Goal: Navigation & Orientation: Find specific page/section

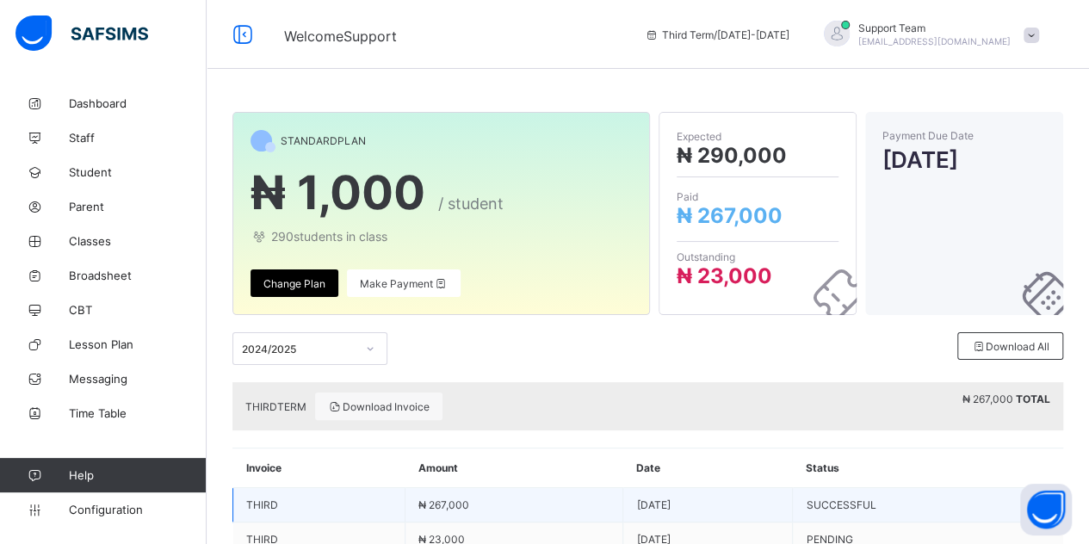
scroll to position [52, 0]
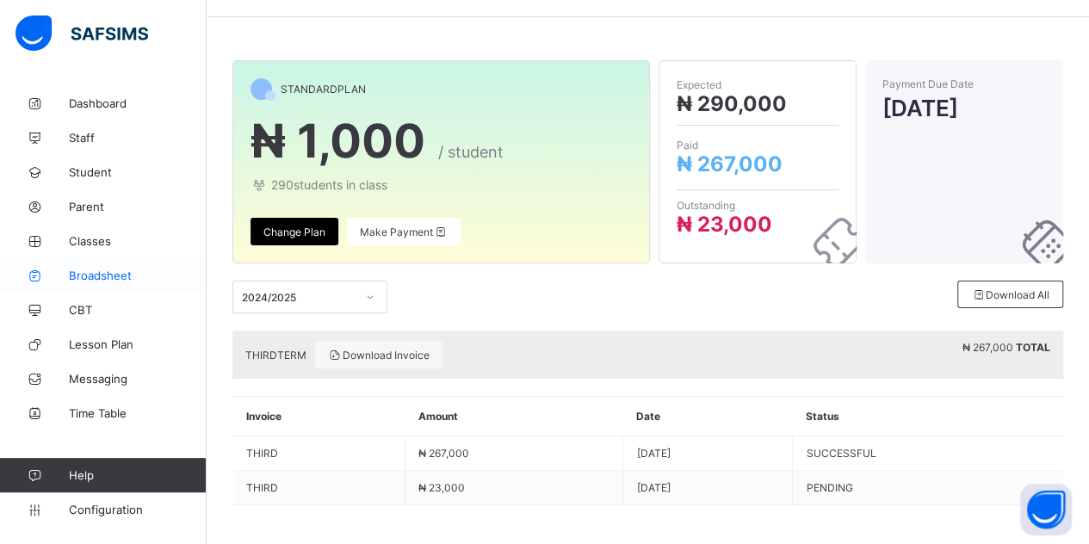
click at [95, 273] on span "Broadsheet" at bounding box center [138, 276] width 138 height 14
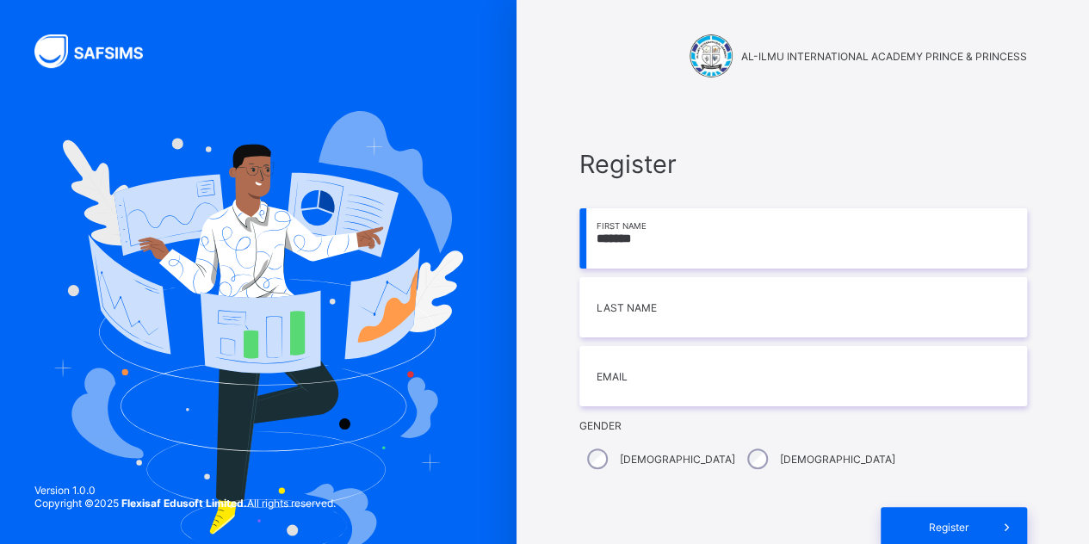
type input "*******"
type input "*"
type input "****"
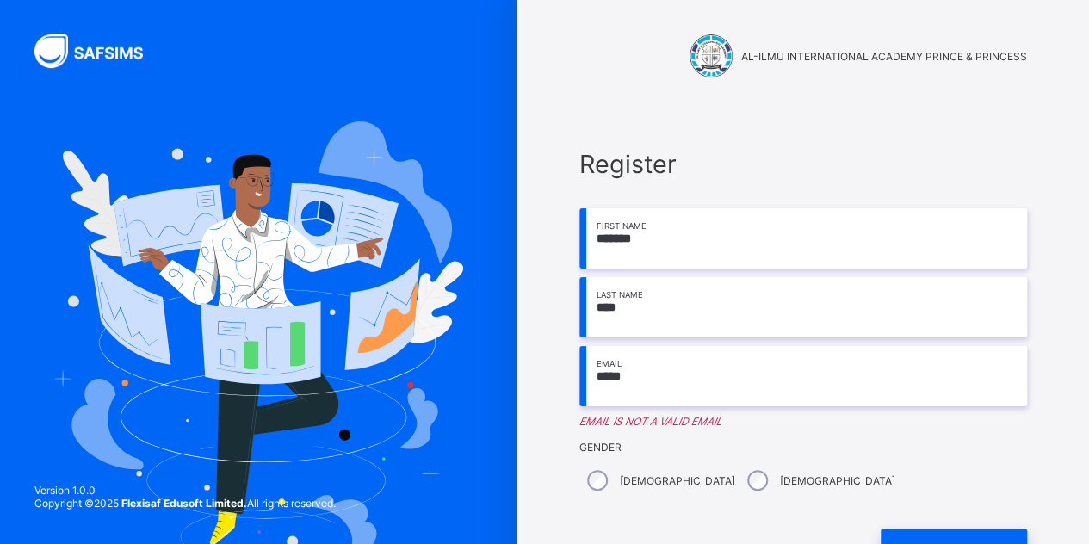
type input "**********"
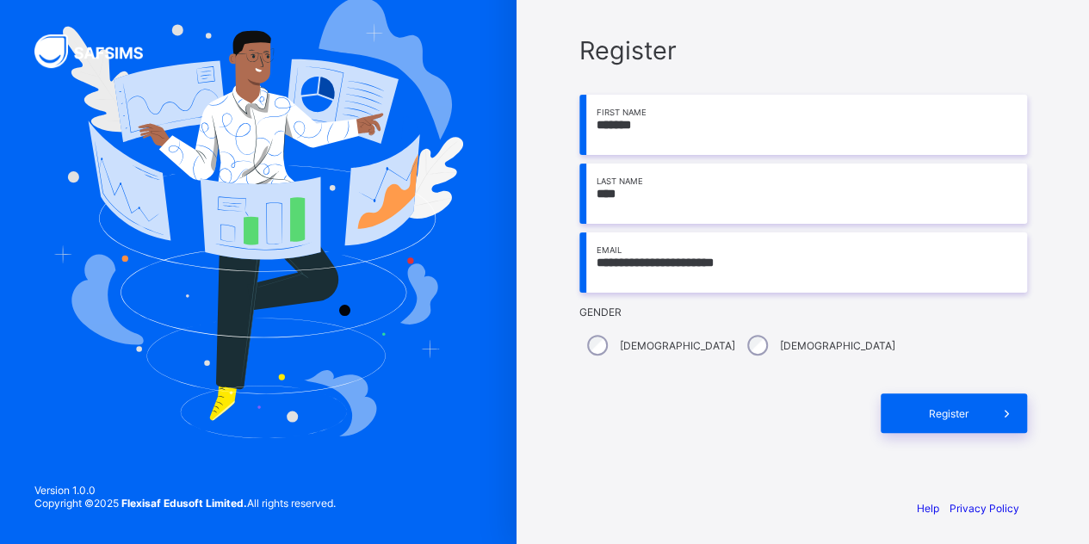
scroll to position [116, 0]
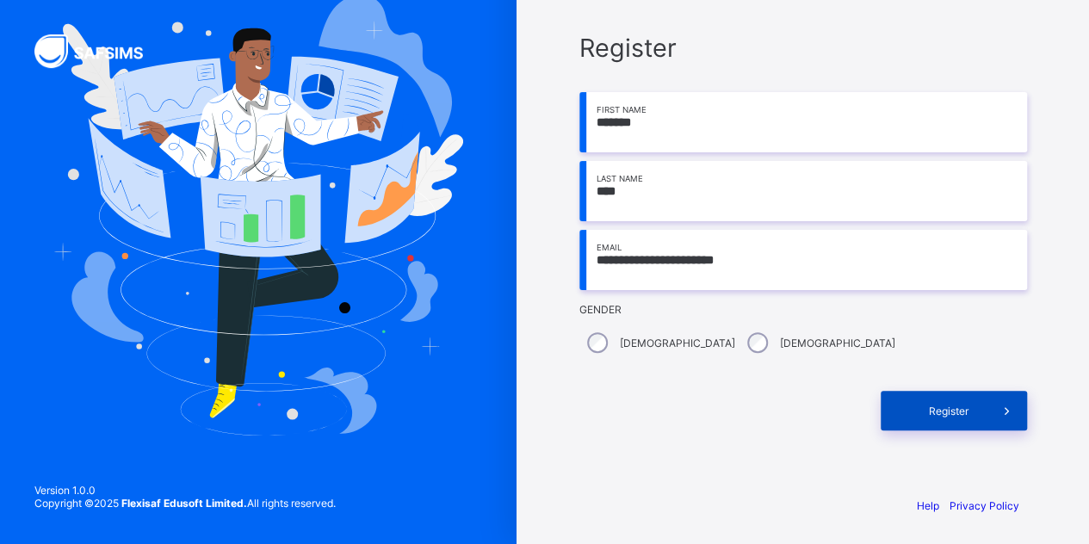
click at [959, 414] on span "Register" at bounding box center [949, 411] width 77 height 13
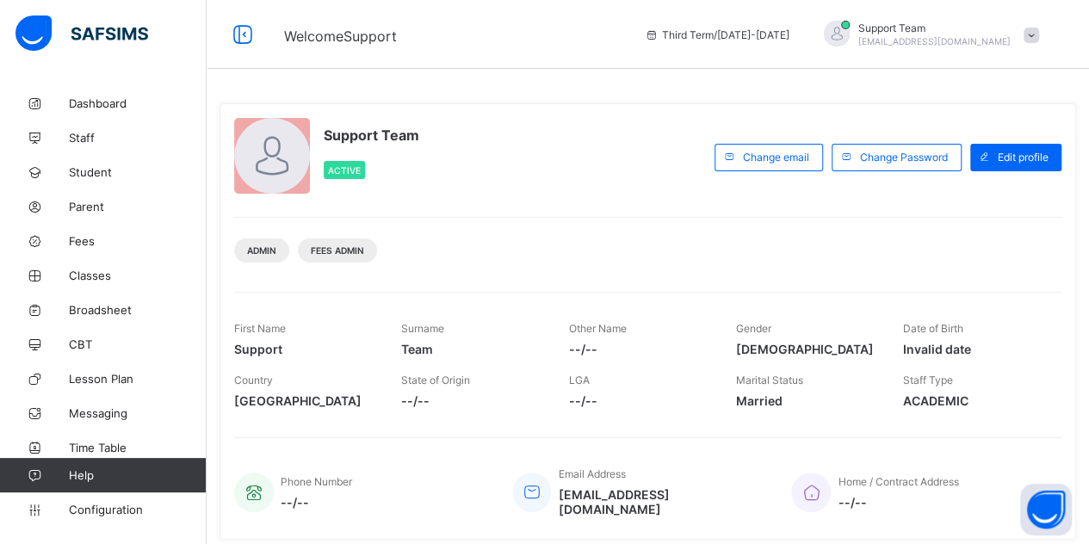
click at [930, 40] on span "[EMAIL_ADDRESS][DOMAIN_NAME]" at bounding box center [935, 41] width 152 height 10
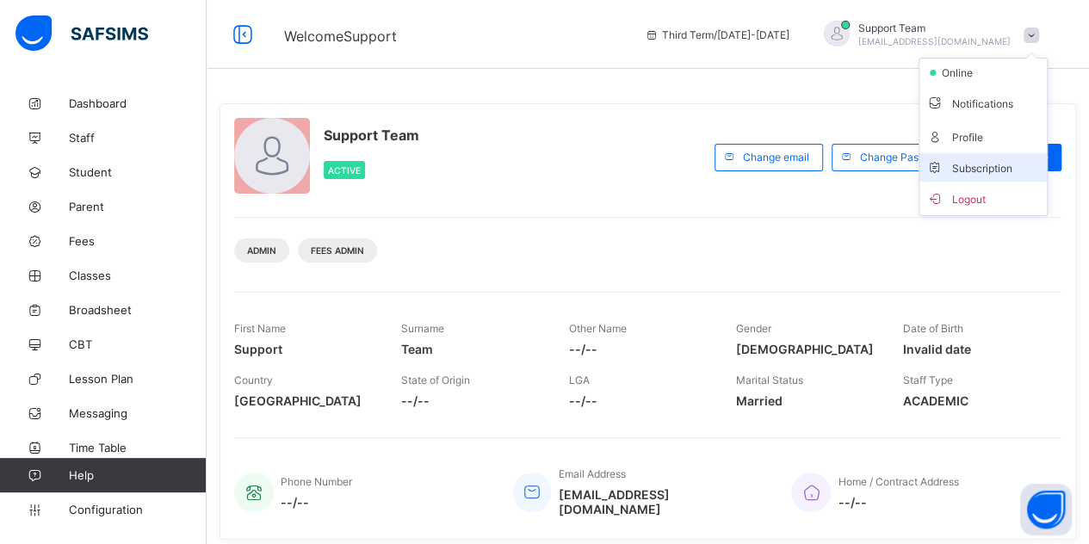
click at [965, 164] on span "Subscription" at bounding box center [970, 168] width 86 height 13
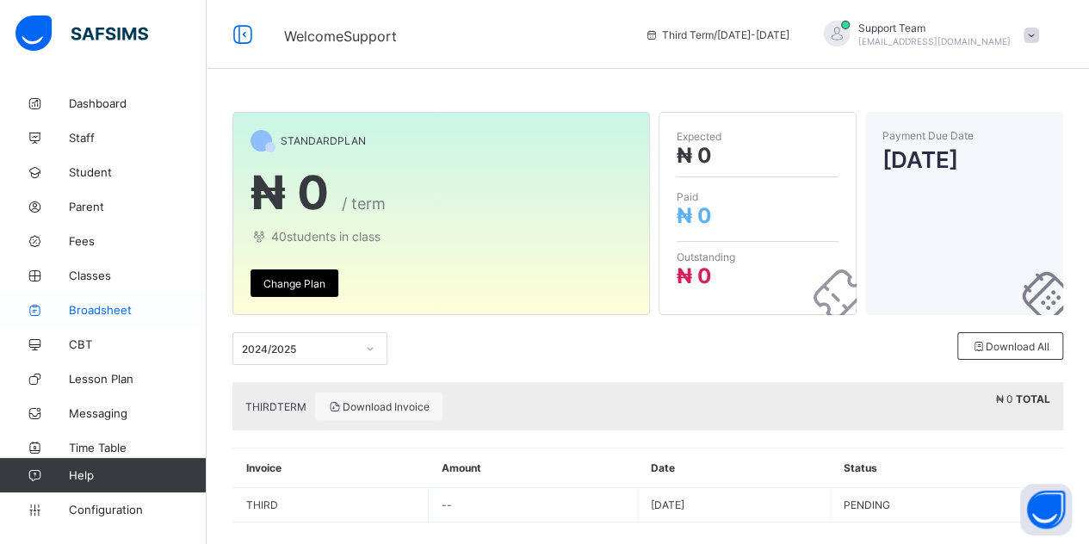
click at [100, 307] on span "Broadsheet" at bounding box center [138, 310] width 138 height 14
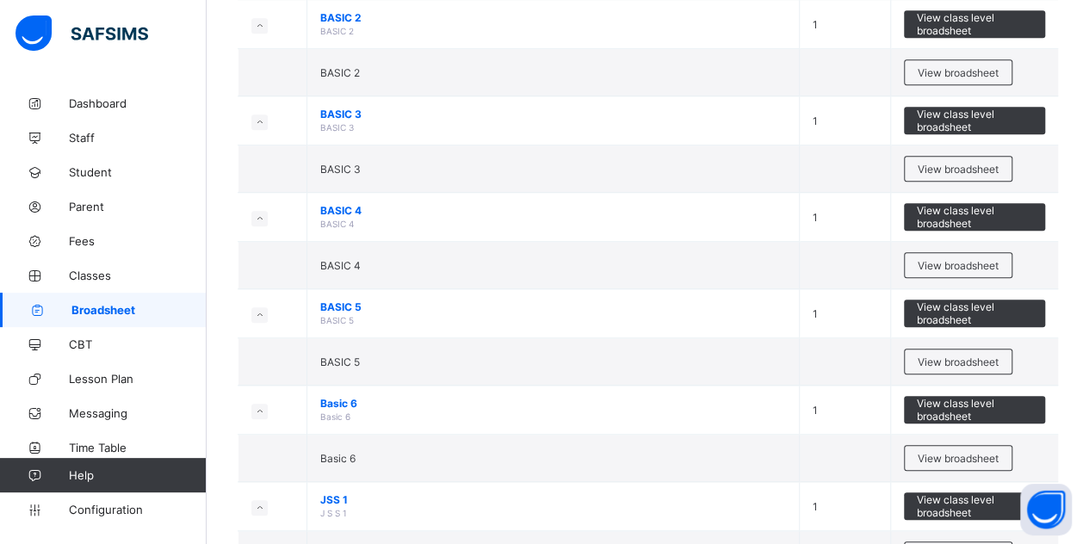
scroll to position [603, 0]
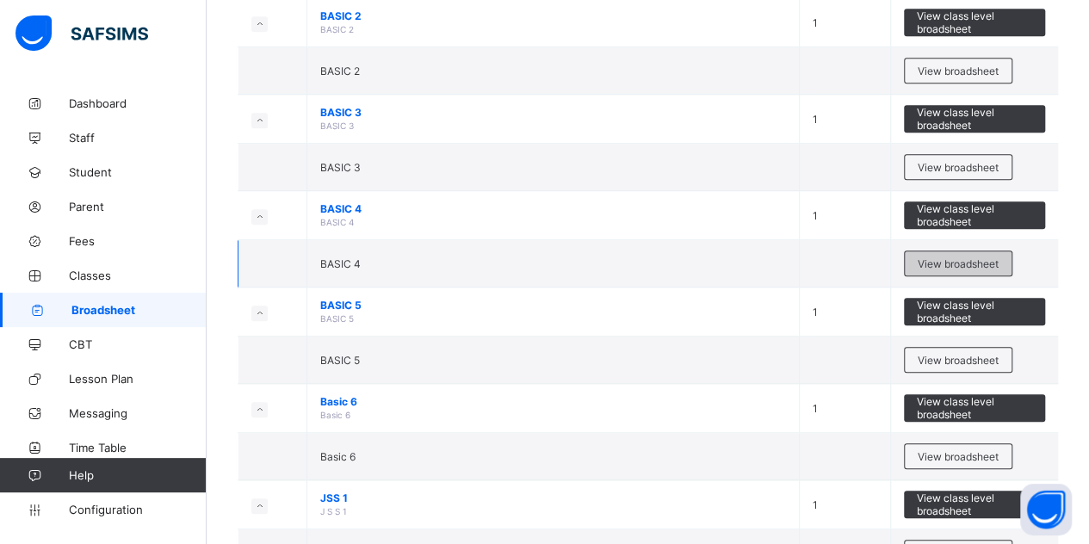
click at [961, 257] on span "View broadsheet" at bounding box center [958, 263] width 81 height 13
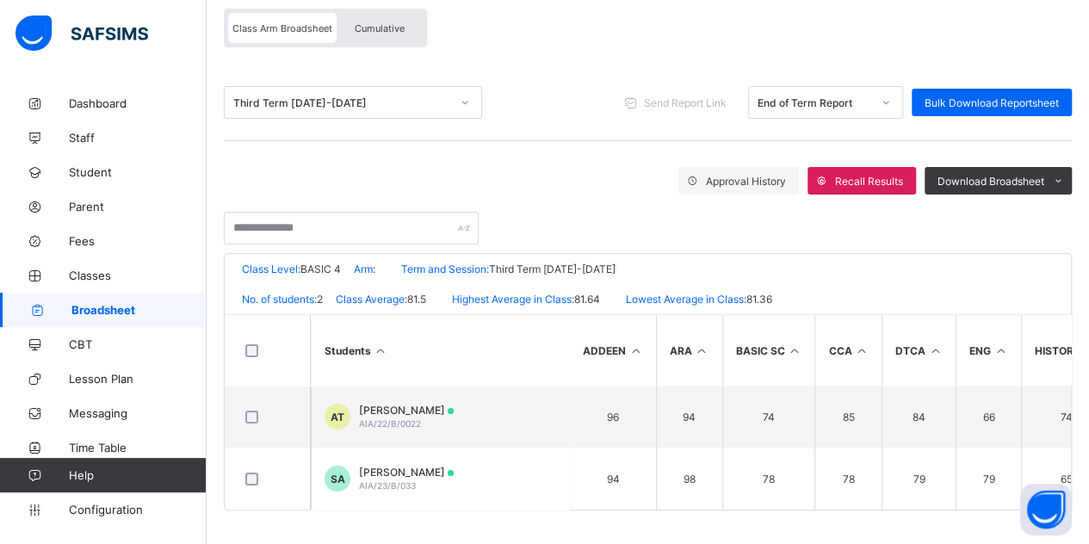
scroll to position [153, 0]
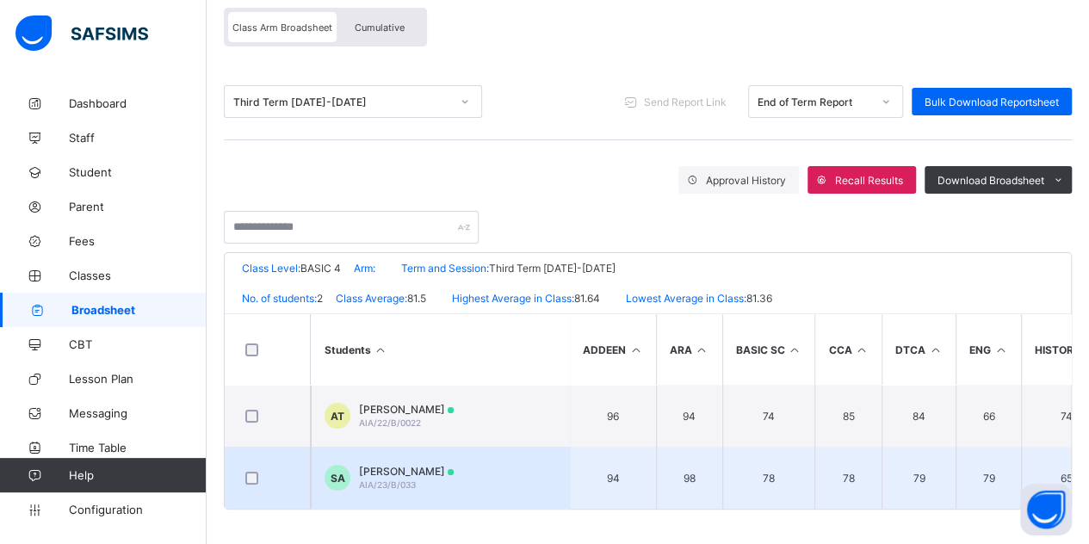
click at [394, 469] on span "SAFIYYA BABA ALI" at bounding box center [406, 471] width 95 height 13
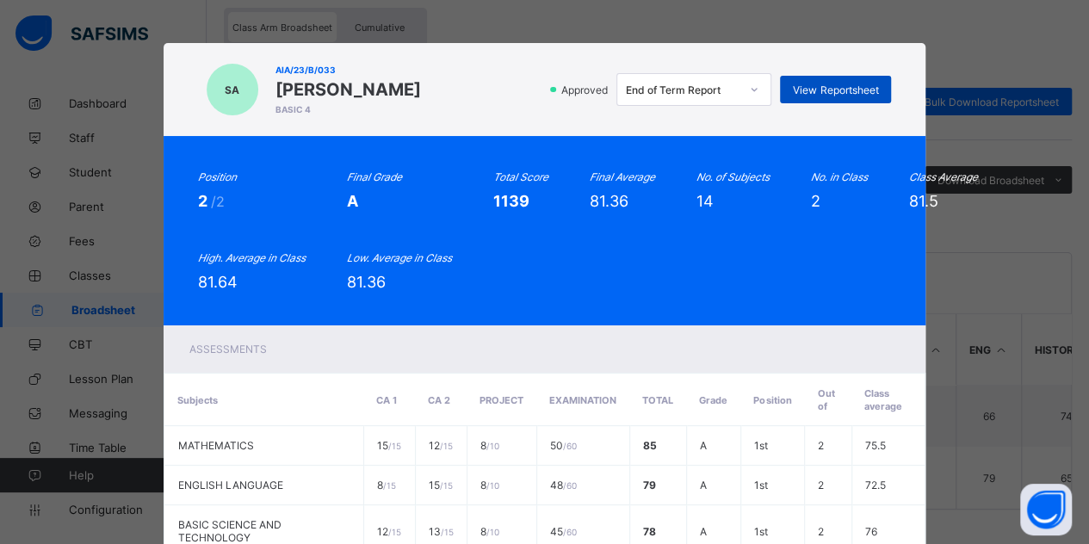
click at [822, 88] on span "View Reportsheet" at bounding box center [835, 90] width 85 height 13
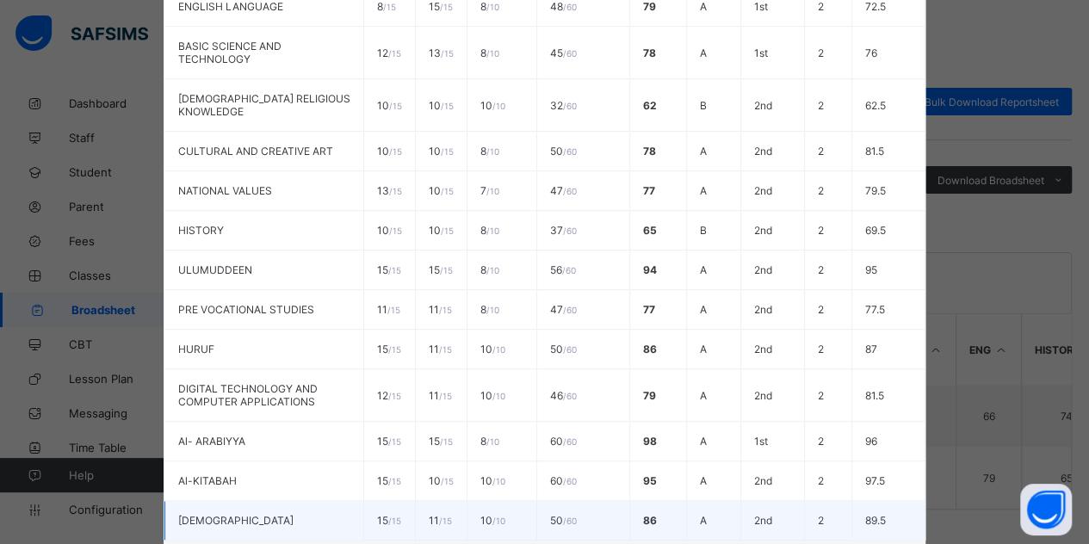
scroll to position [610, 0]
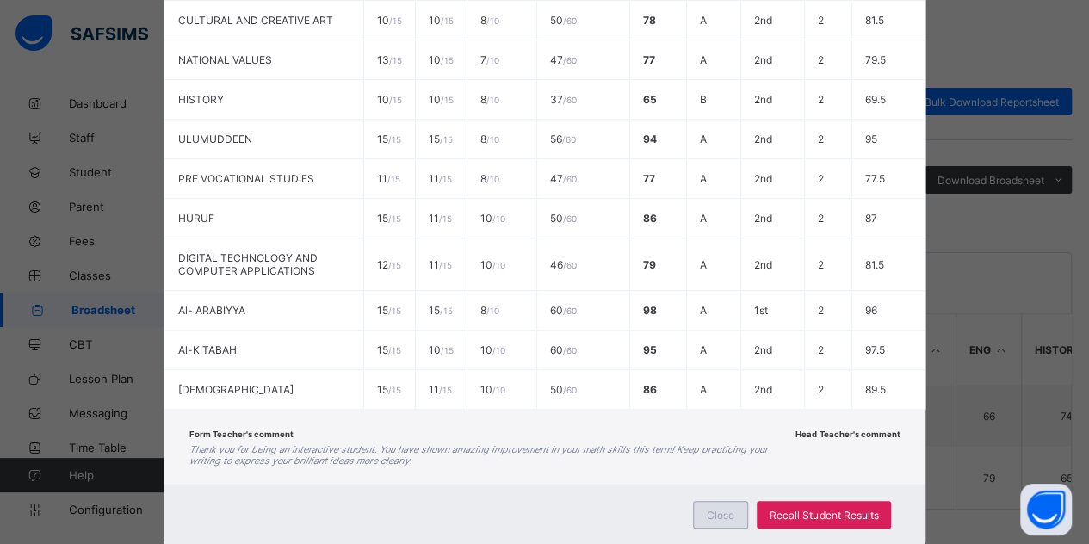
click at [723, 501] on div "Close" at bounding box center [720, 515] width 55 height 28
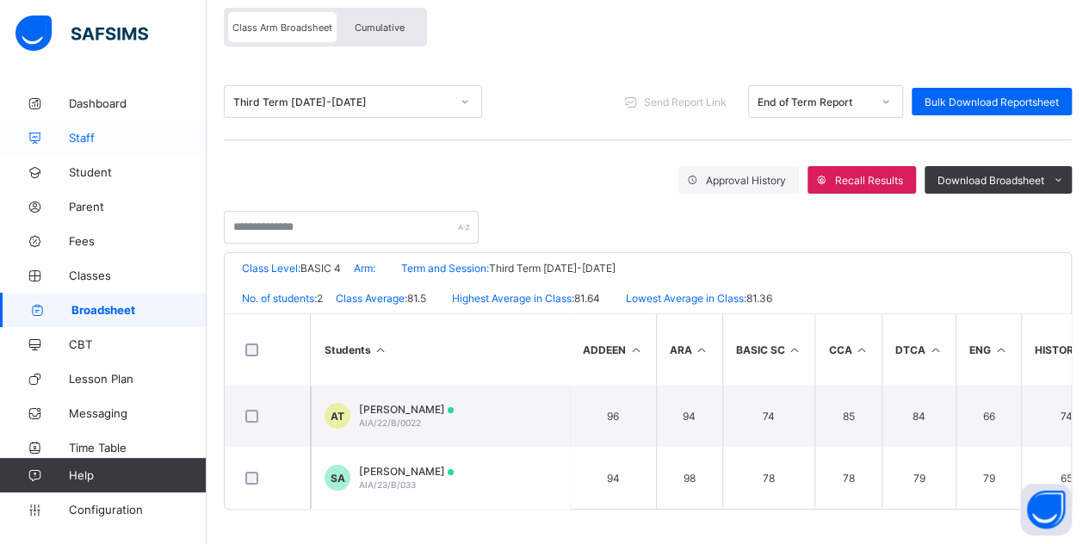
click at [114, 133] on span "Staff" at bounding box center [138, 138] width 138 height 14
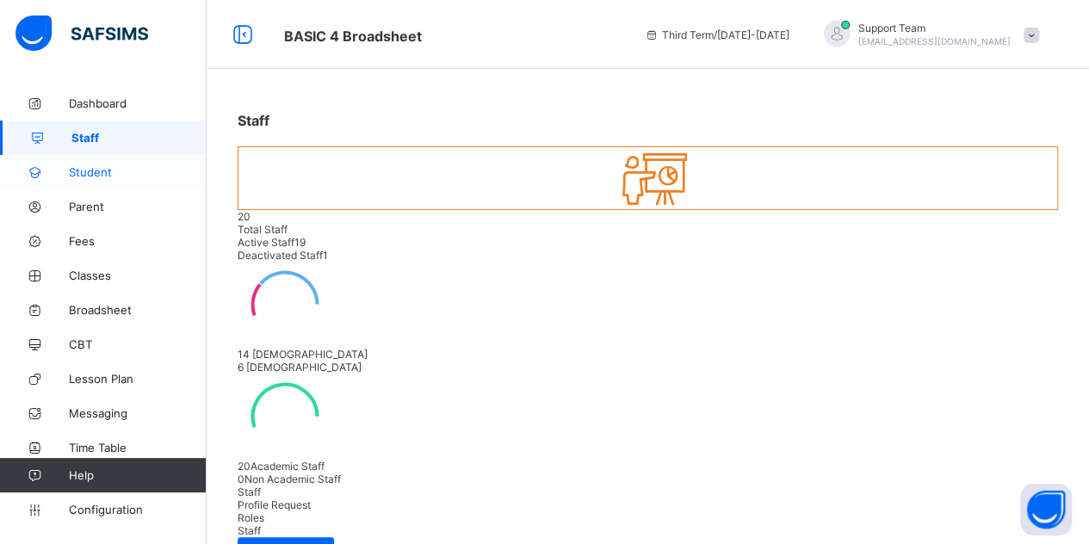
click at [112, 183] on link "Student" at bounding box center [103, 172] width 207 height 34
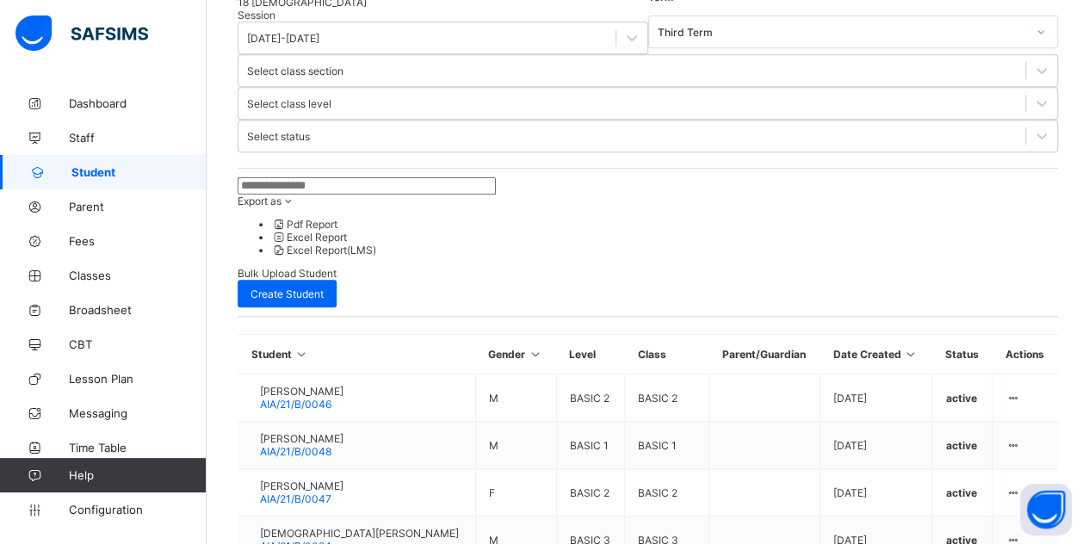
scroll to position [219, 0]
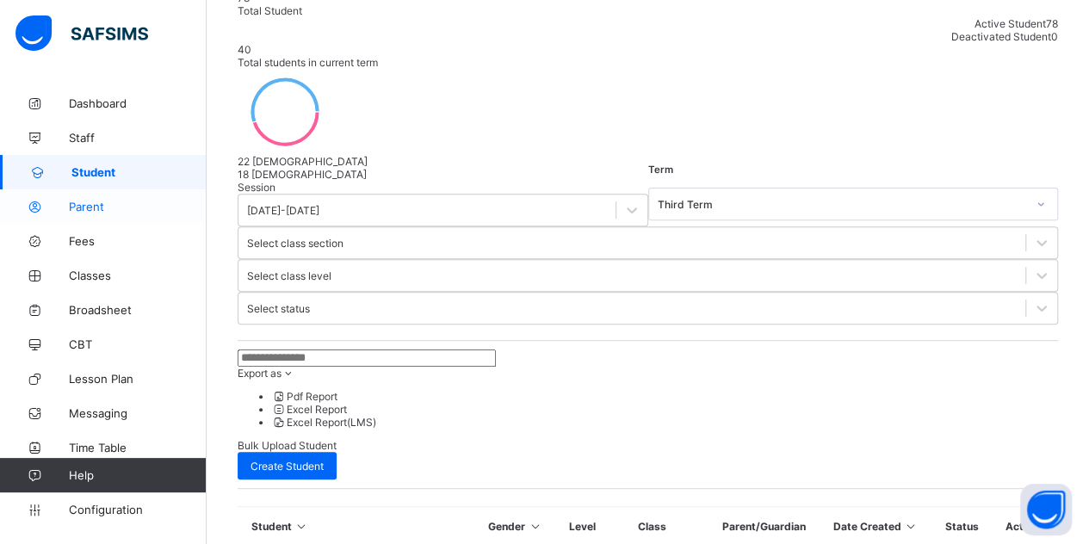
click at [70, 196] on link "Parent" at bounding box center [103, 206] width 207 height 34
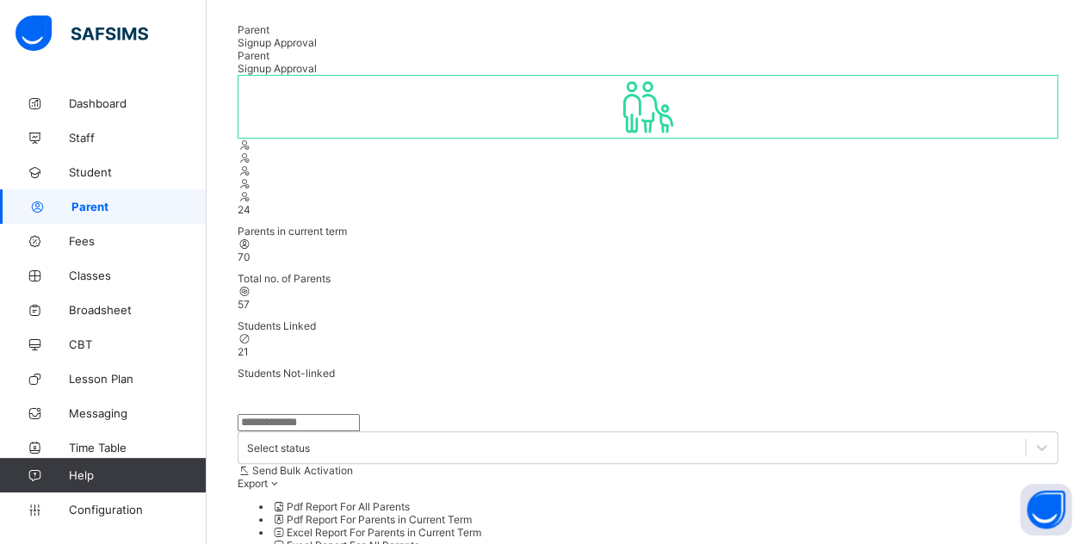
scroll to position [47, 0]
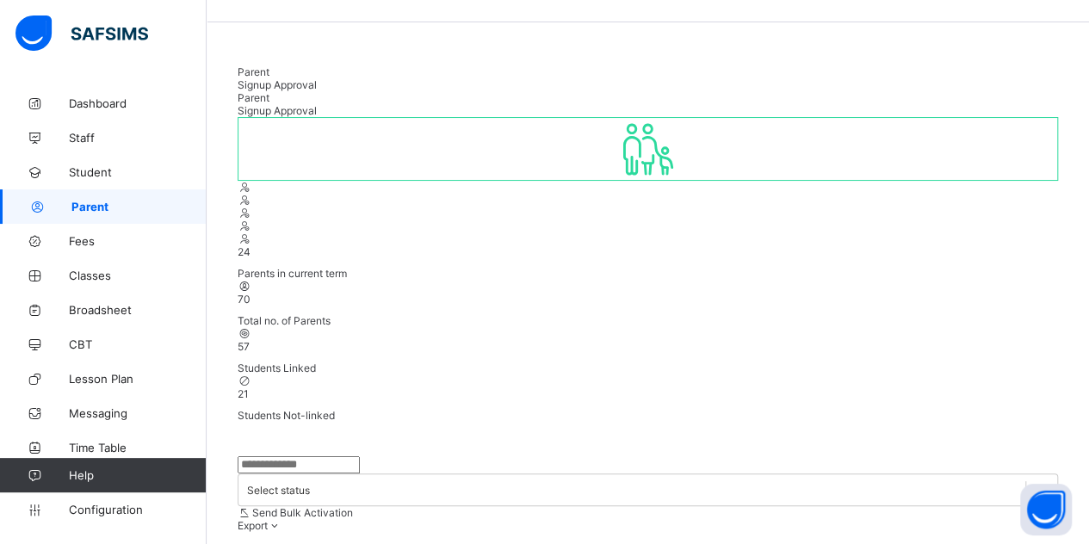
click at [340, 78] on div "Signup Approval" at bounding box center [648, 84] width 821 height 13
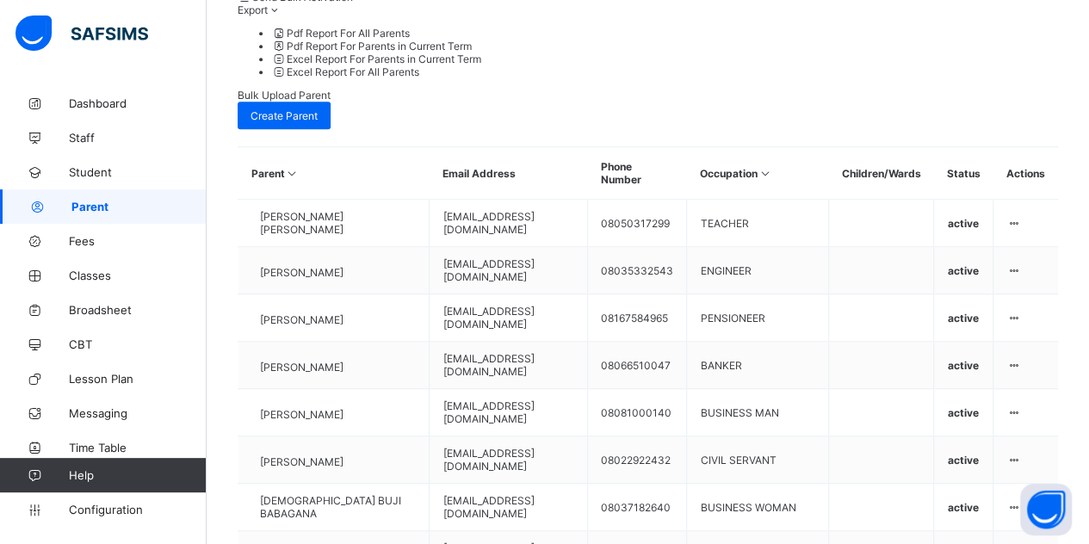
scroll to position [563, 0]
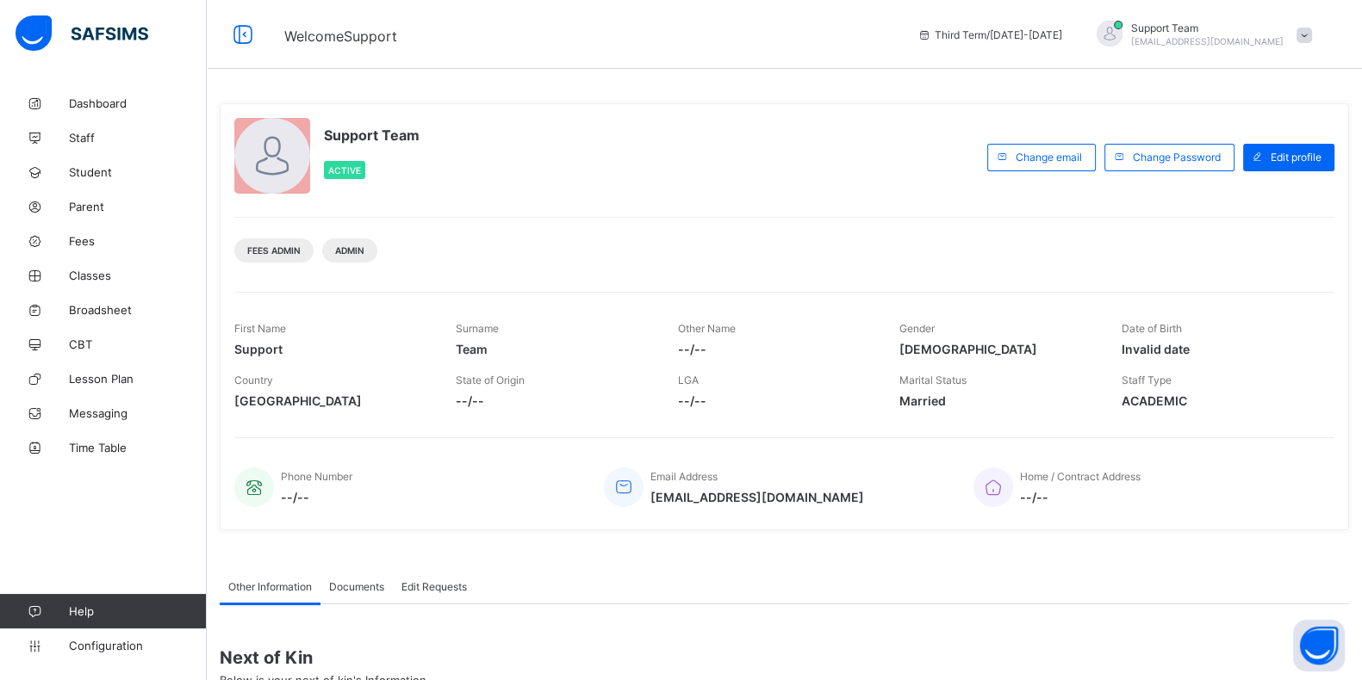
click at [1250, 23] on span "Support Team" at bounding box center [1207, 28] width 152 height 13
click at [1244, 160] on span "Switch School" at bounding box center [1256, 170] width 114 height 20
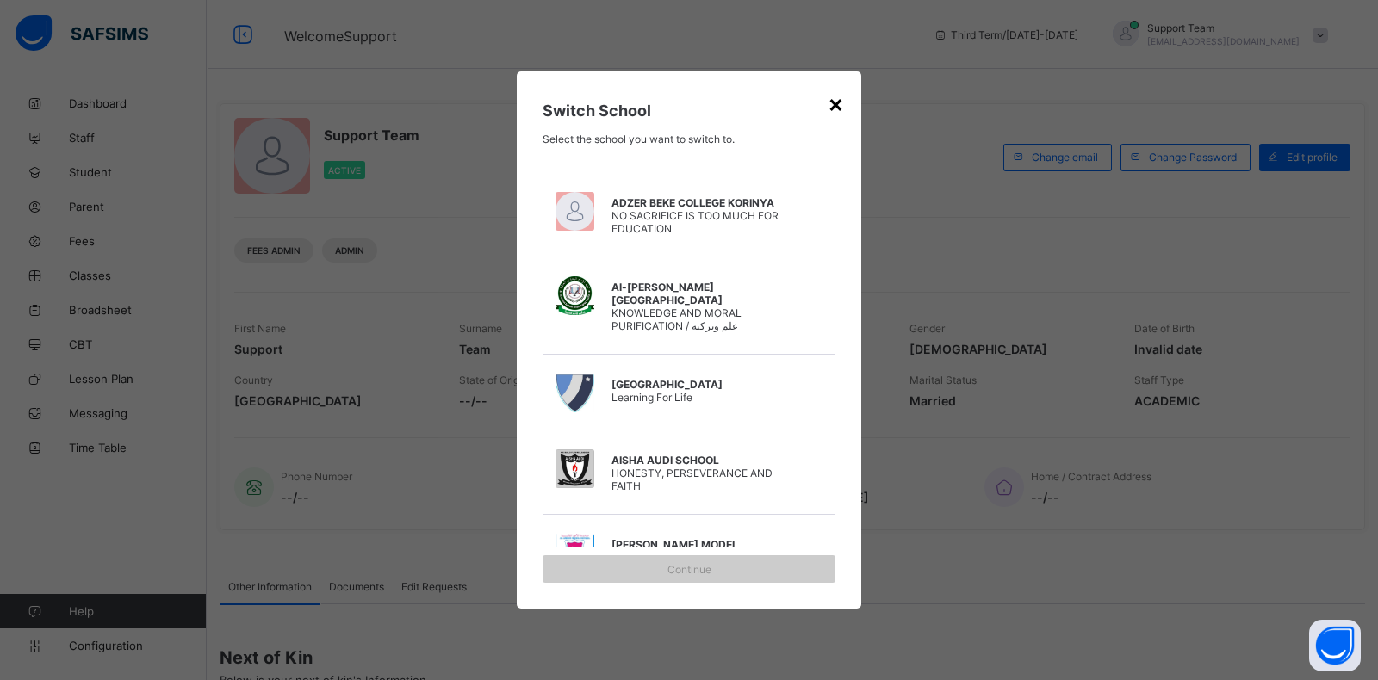
click at [832, 104] on div "×" at bounding box center [836, 103] width 16 height 29
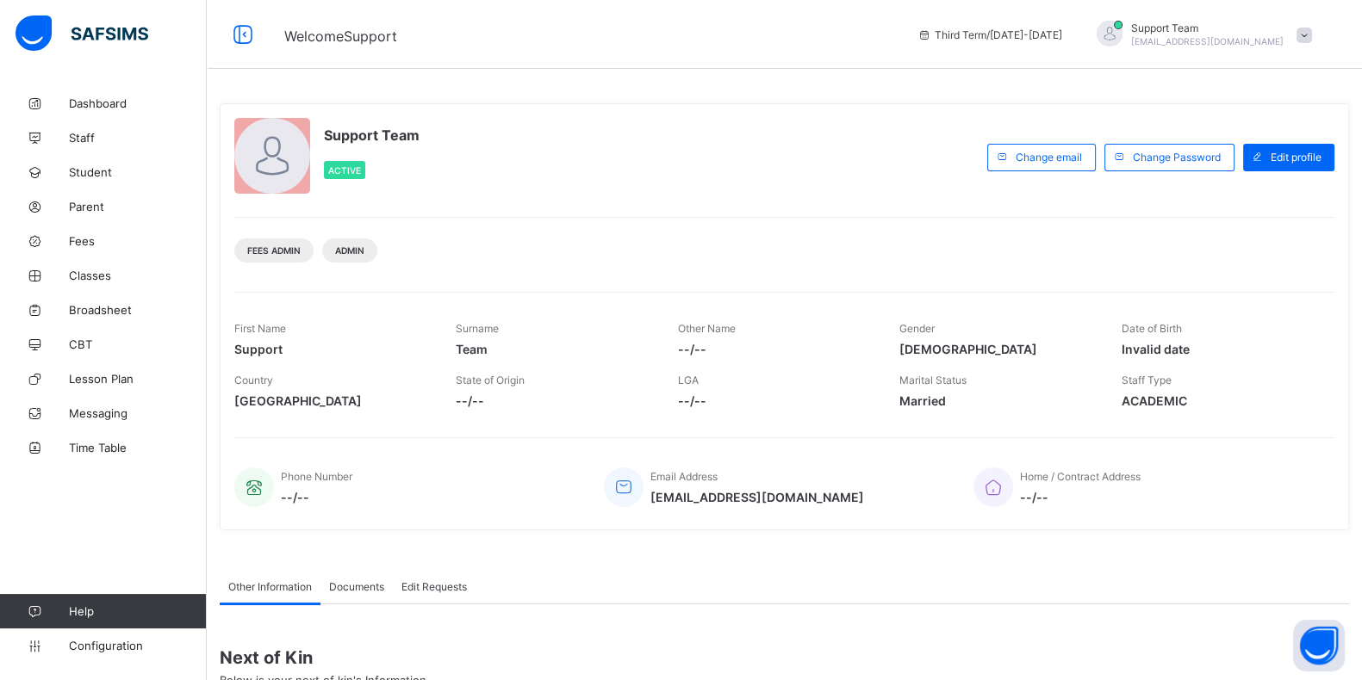
click at [1221, 42] on span "[EMAIL_ADDRESS][DOMAIN_NAME]" at bounding box center [1207, 41] width 152 height 10
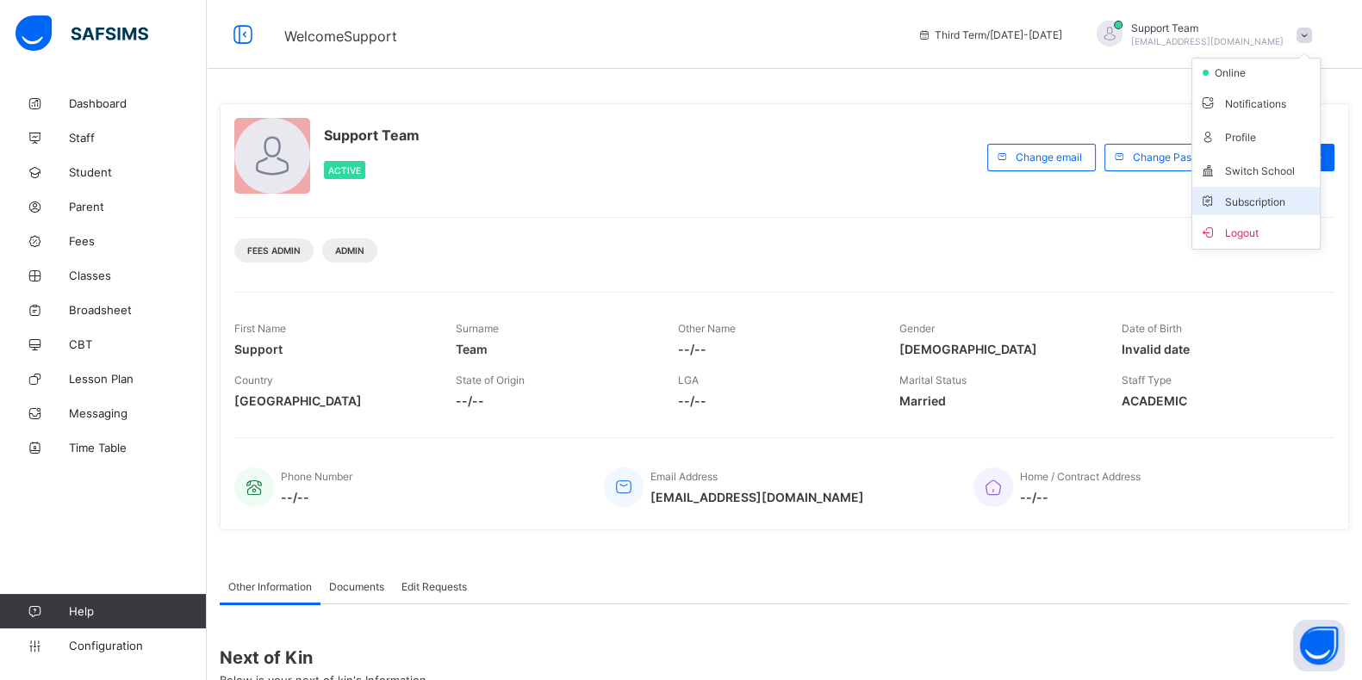
click at [1232, 192] on li "Subscription" at bounding box center [1255, 201] width 127 height 28
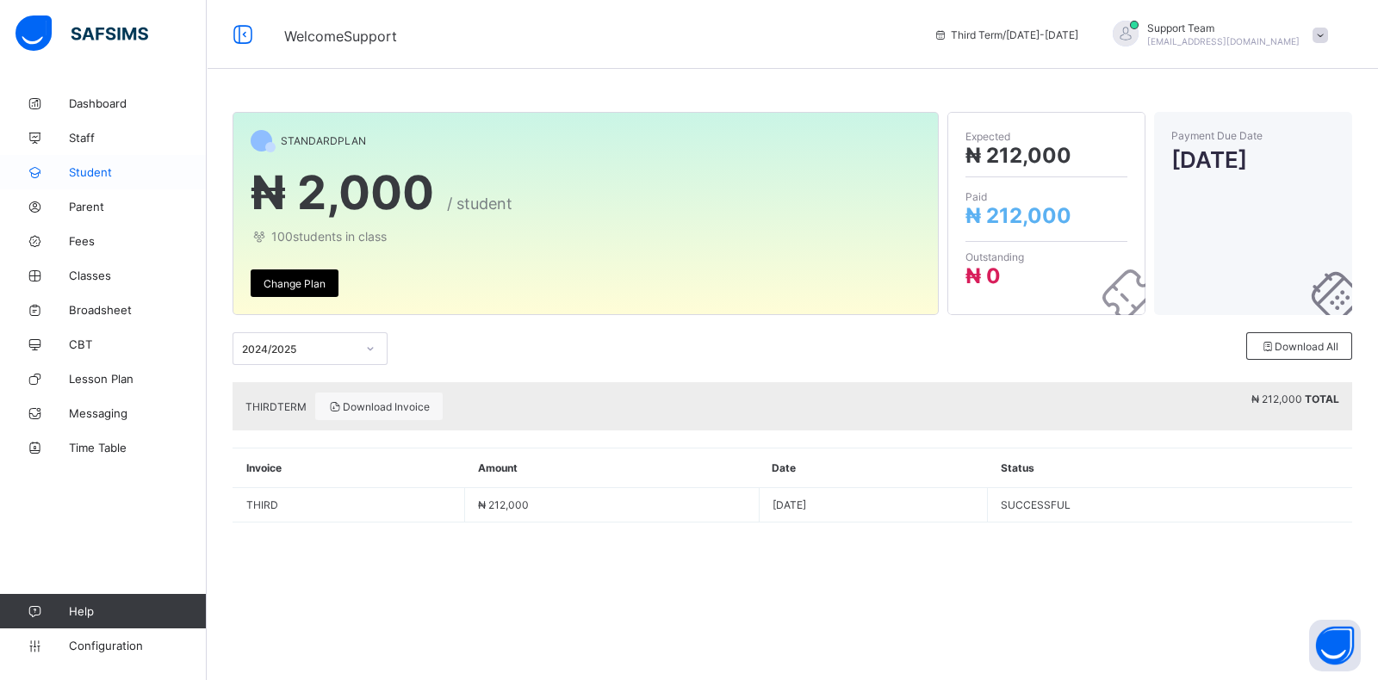
click at [86, 179] on link "Student" at bounding box center [103, 172] width 207 height 34
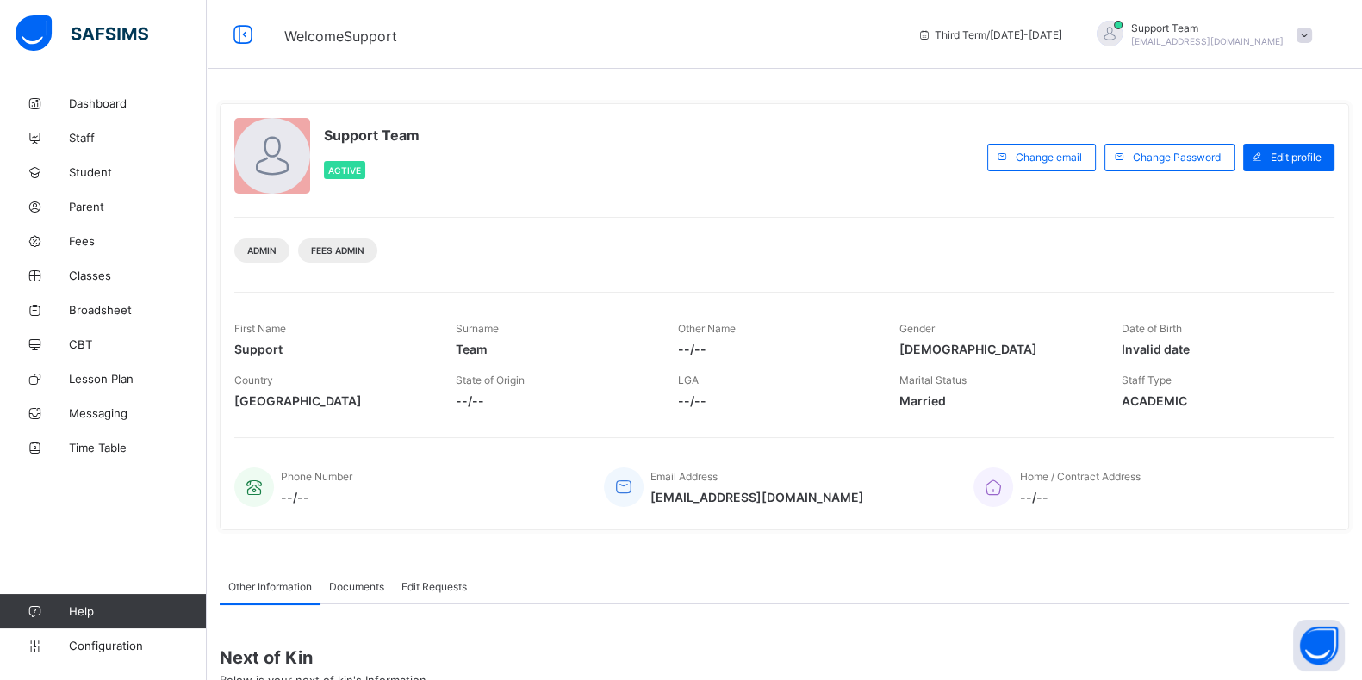
click at [1288, 21] on div "Support Team oluwatooni@flexisaf.com" at bounding box center [1199, 35] width 241 height 28
click at [1253, 169] on span "Subscription" at bounding box center [1242, 168] width 86 height 13
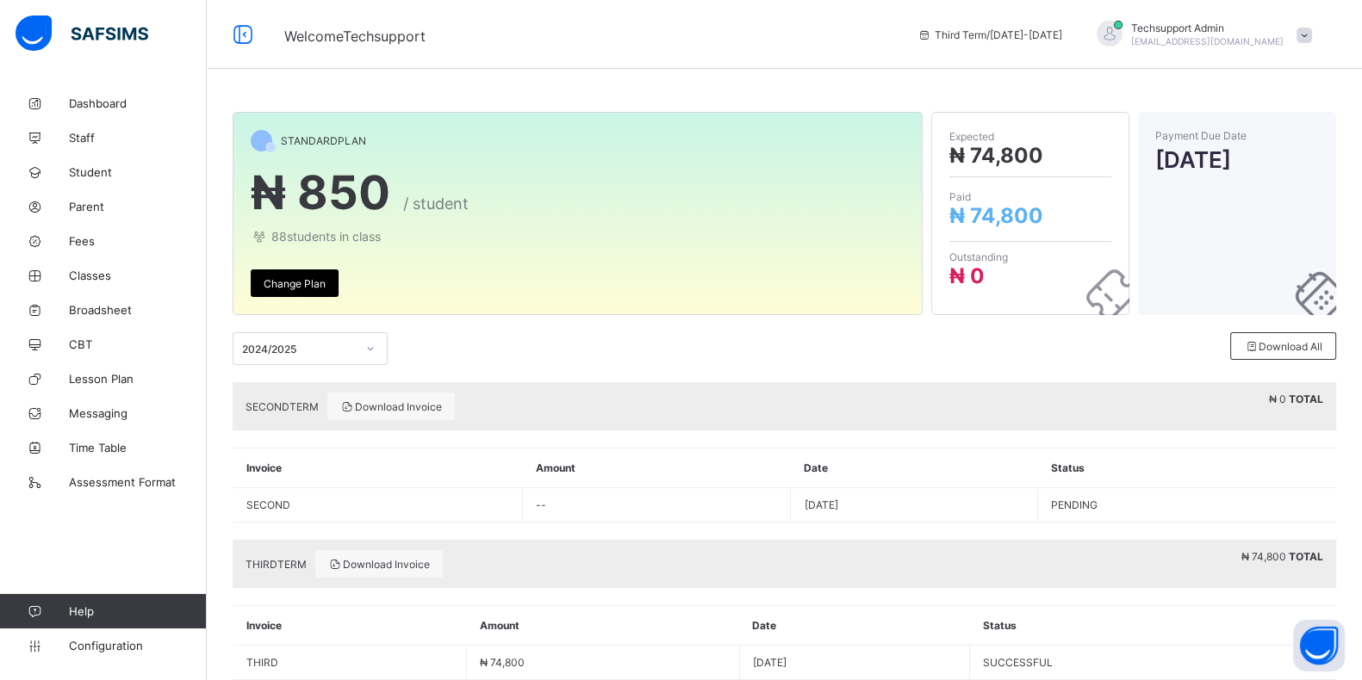
scroll to position [39, 0]
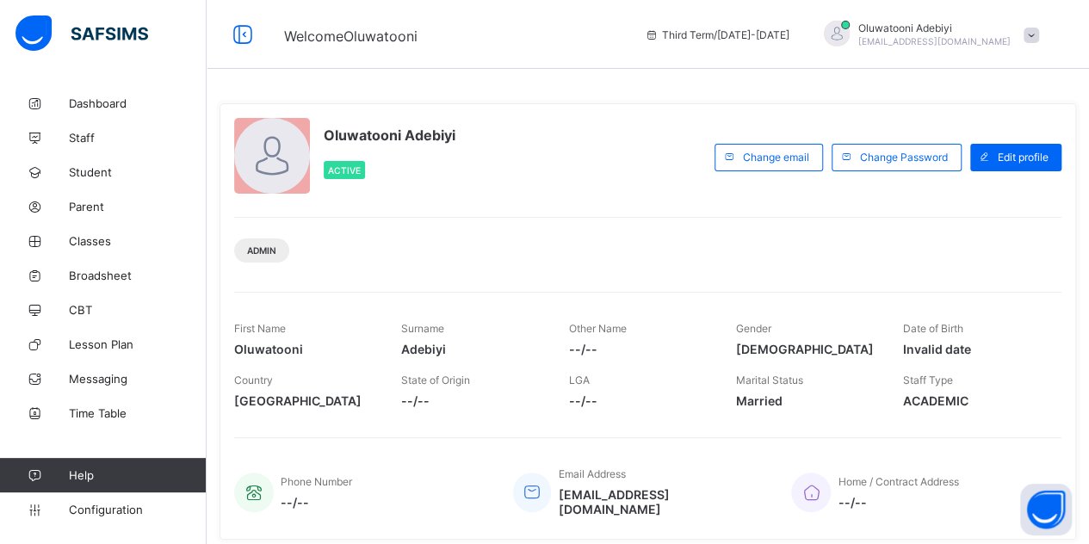
click at [1037, 37] on span at bounding box center [1032, 36] width 16 height 16
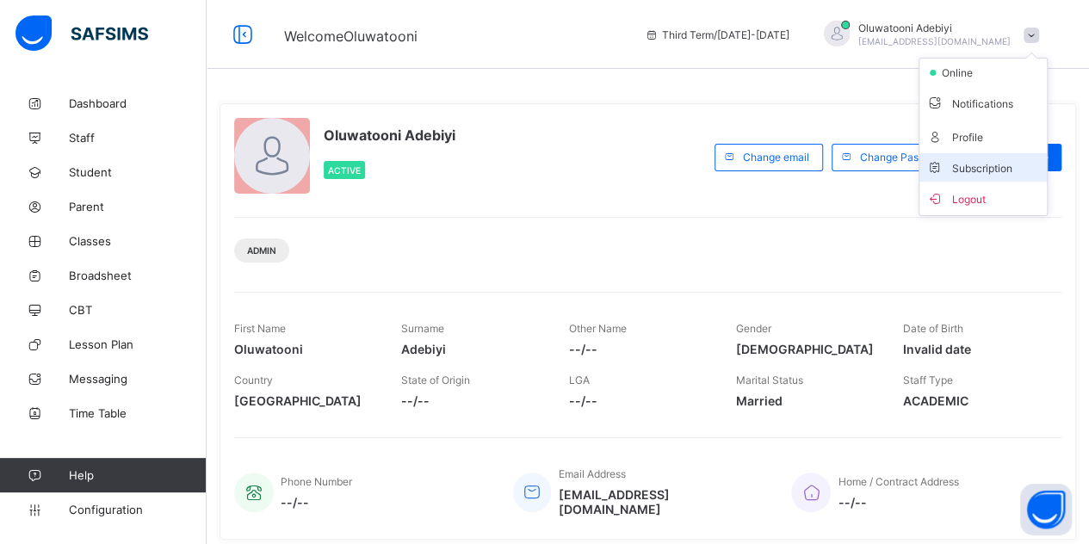
click at [1005, 174] on li "Subscription" at bounding box center [983, 167] width 127 height 28
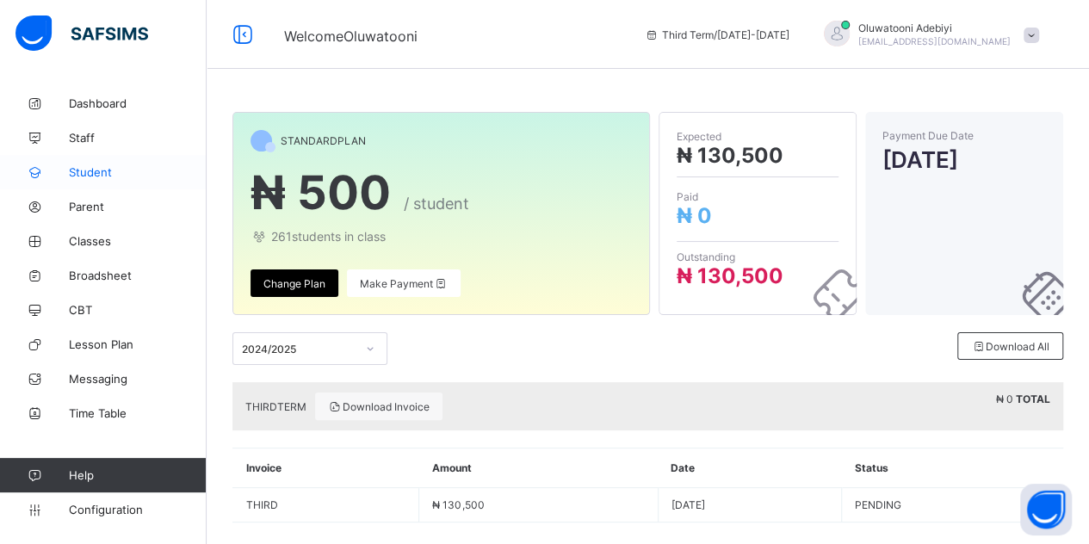
click at [107, 180] on link "Student" at bounding box center [103, 172] width 207 height 34
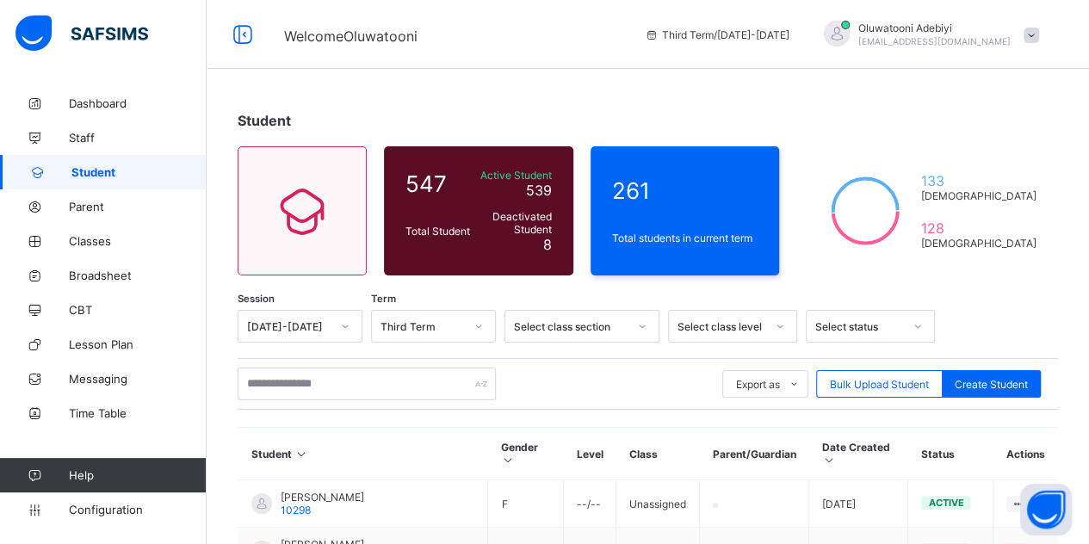
click at [929, 25] on span "Oluwatooni Adebiyi" at bounding box center [935, 28] width 152 height 13
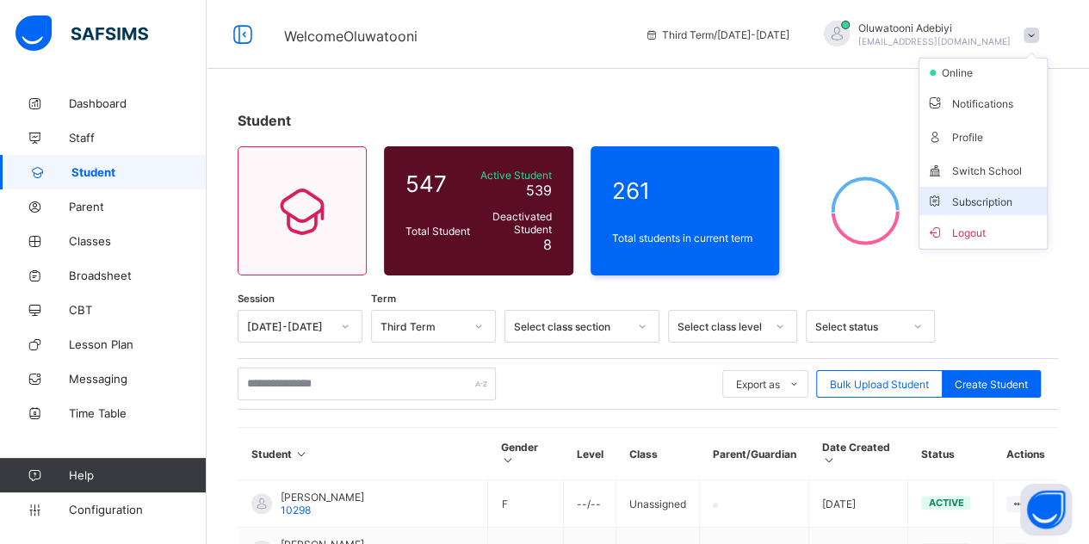
click at [975, 208] on li "Subscription" at bounding box center [983, 201] width 127 height 28
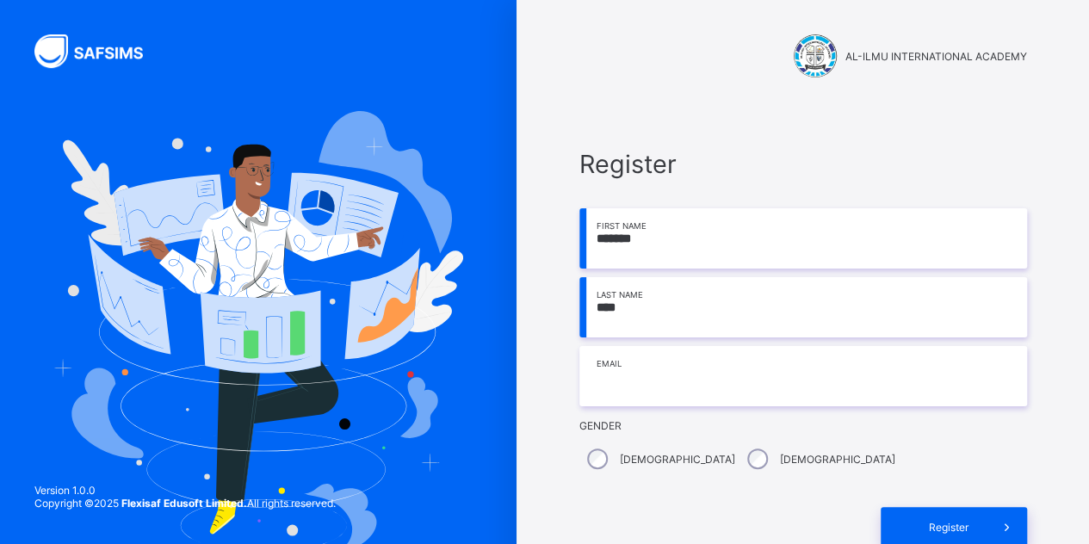
type input "****"
click at [655, 357] on input "email" at bounding box center [804, 376] width 448 height 60
type input "**********"
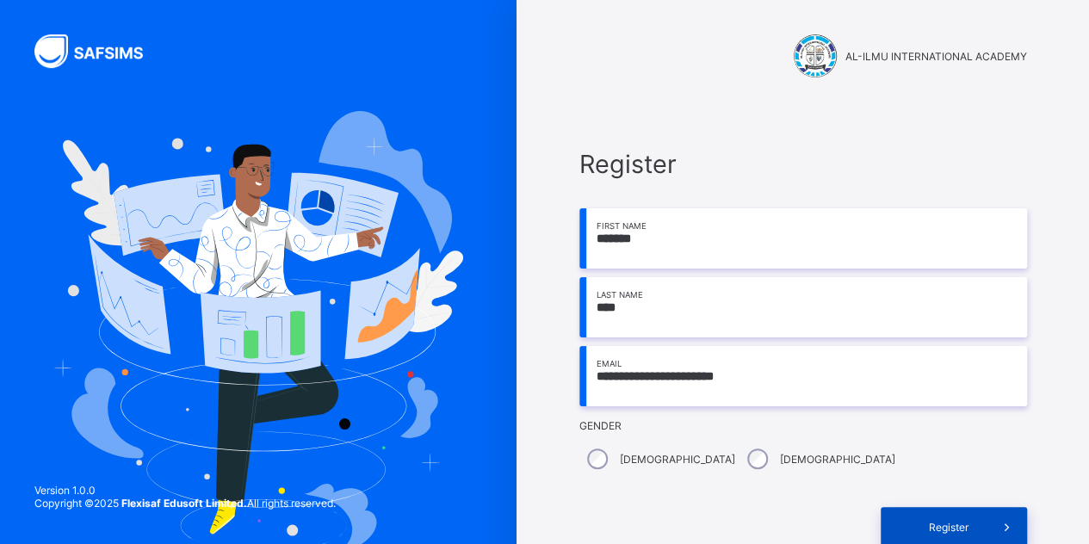
click at [997, 528] on span at bounding box center [1008, 527] width 40 height 40
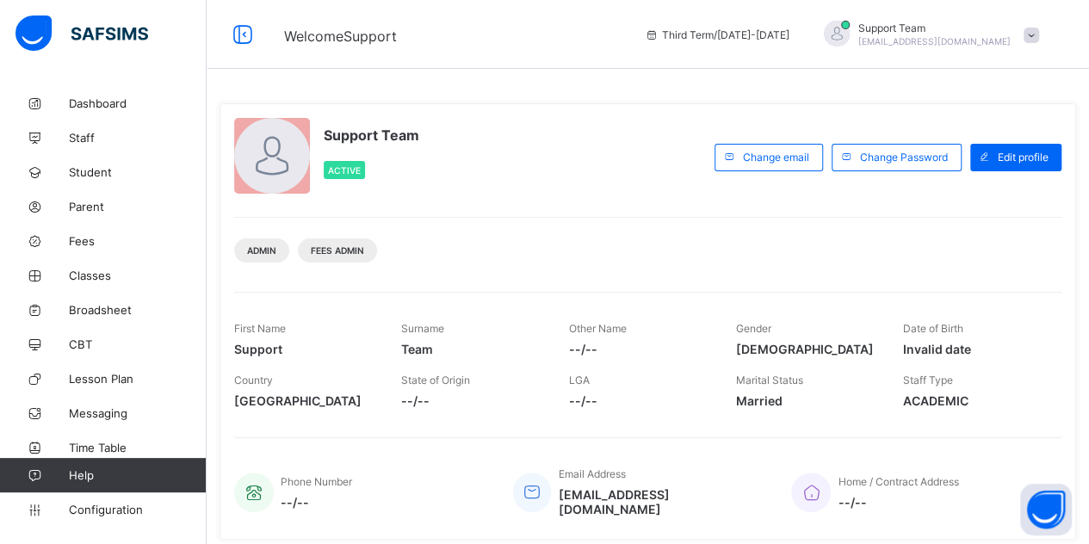
click at [951, 36] on span "oluwatooni@flexisaf.com" at bounding box center [935, 41] width 152 height 10
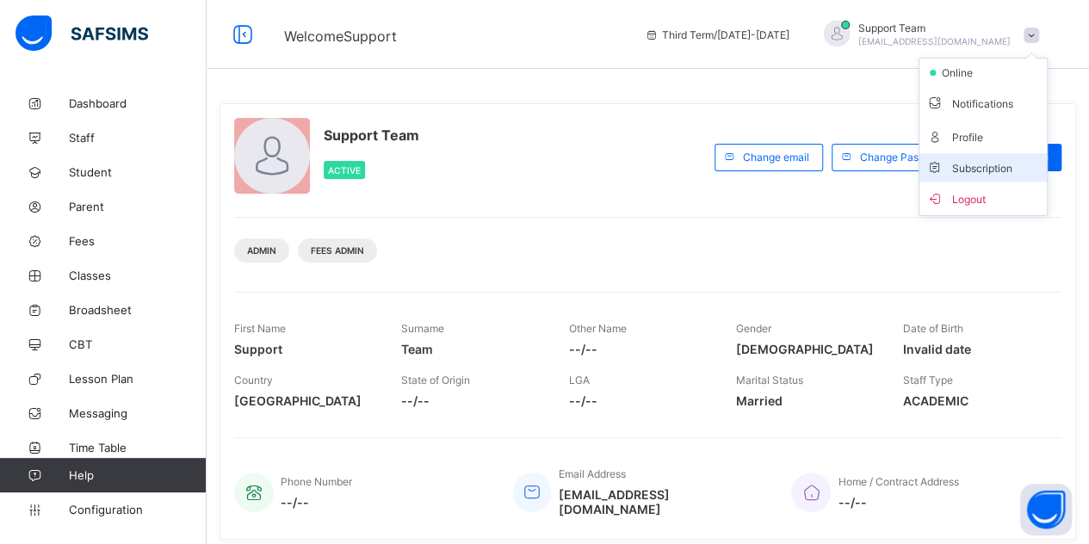
click at [946, 157] on li "Subscription" at bounding box center [983, 167] width 127 height 28
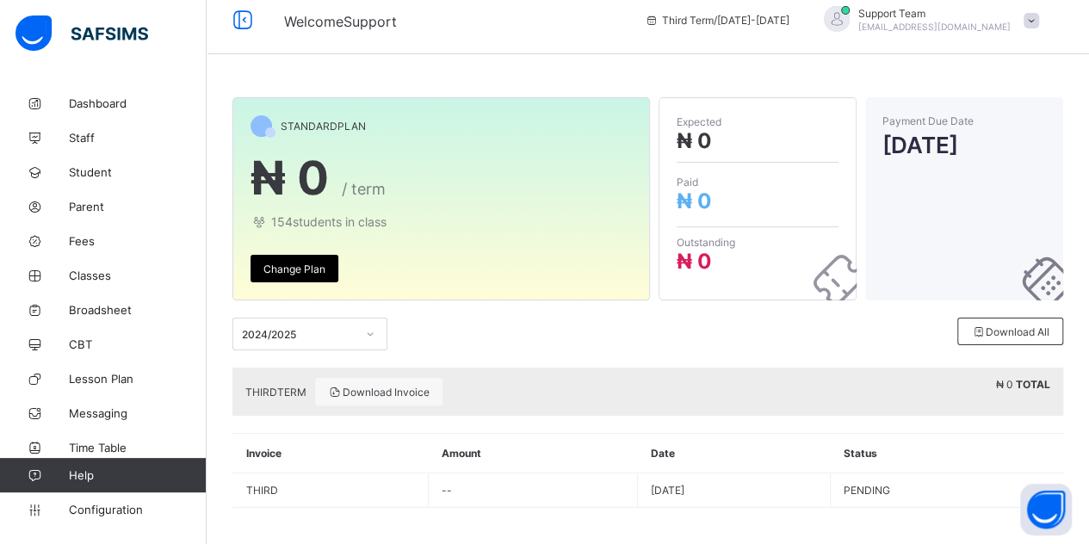
scroll to position [18, 0]
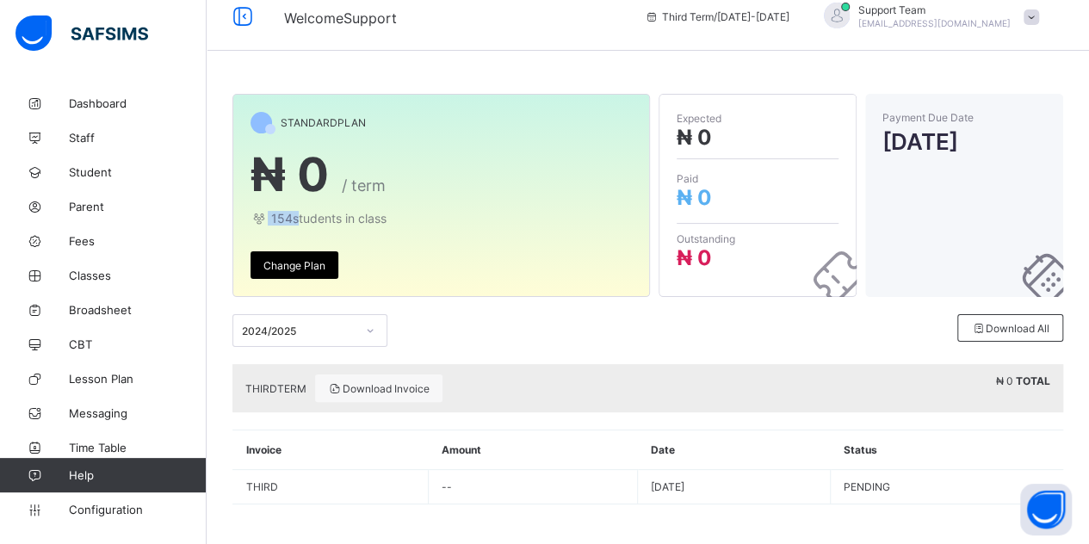
drag, startPoint x: 288, startPoint y: 214, endPoint x: 268, endPoint y: 217, distance: 20.0
click at [268, 217] on span "154 students in class" at bounding box center [441, 218] width 381 height 15
click at [298, 220] on span "154 students in class" at bounding box center [441, 218] width 381 height 15
drag, startPoint x: 292, startPoint y: 217, endPoint x: 270, endPoint y: 218, distance: 21.5
click at [270, 218] on span "154 students in class" at bounding box center [441, 218] width 381 height 15
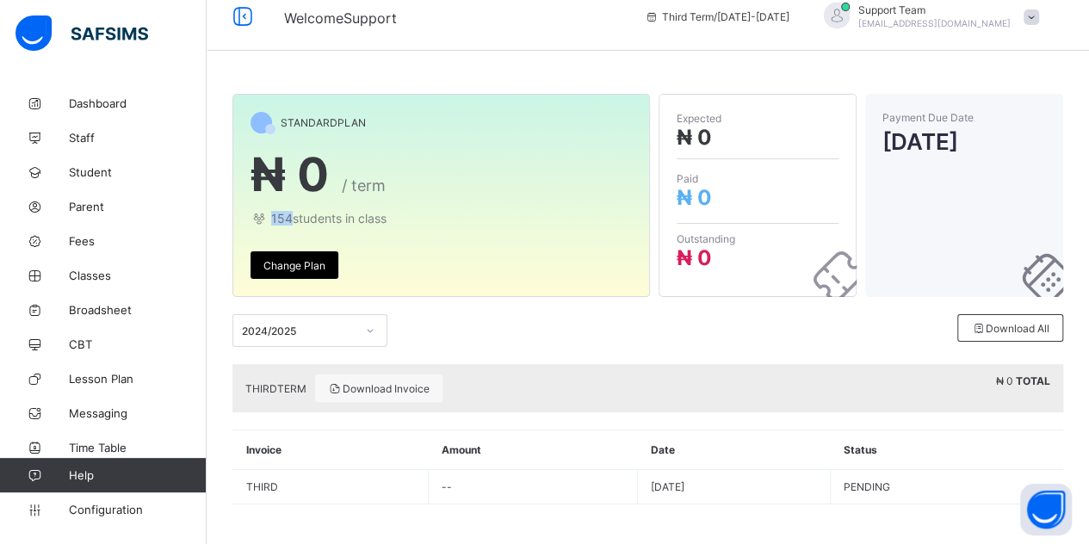
copy span "154"
click at [96, 509] on span "Configuration" at bounding box center [137, 510] width 137 height 14
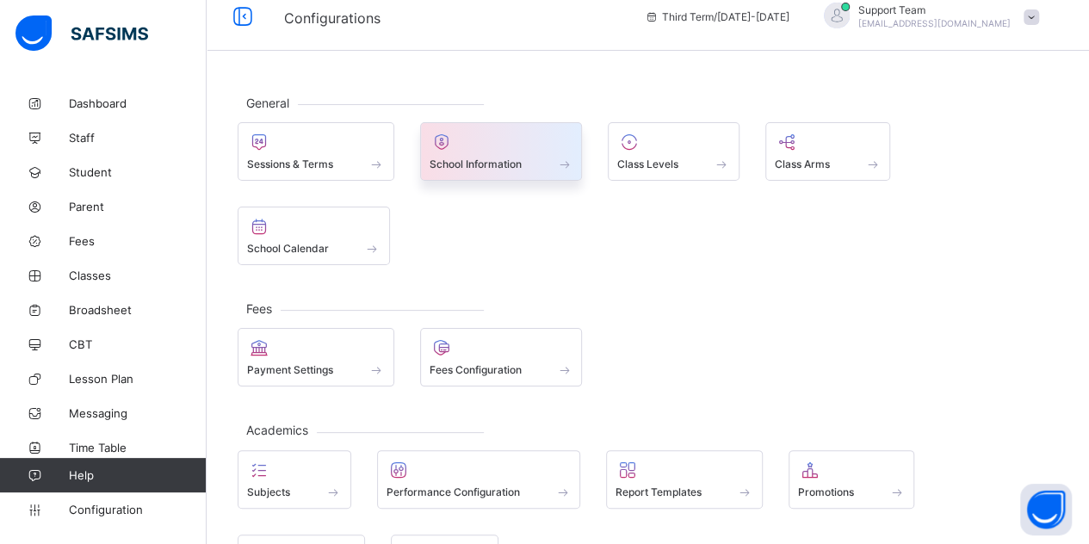
click at [506, 157] on div "School Information" at bounding box center [502, 164] width 144 height 15
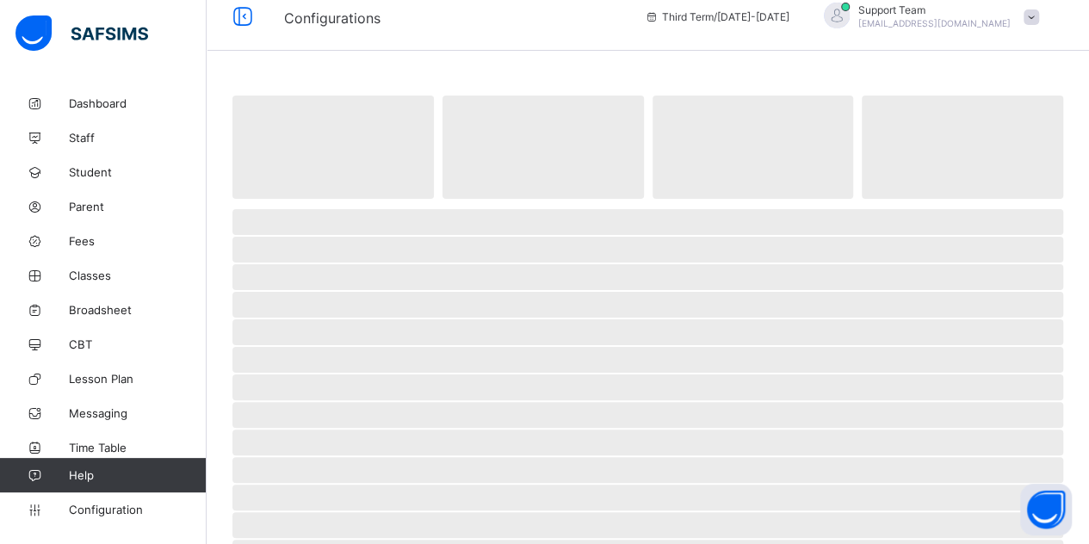
select select "**"
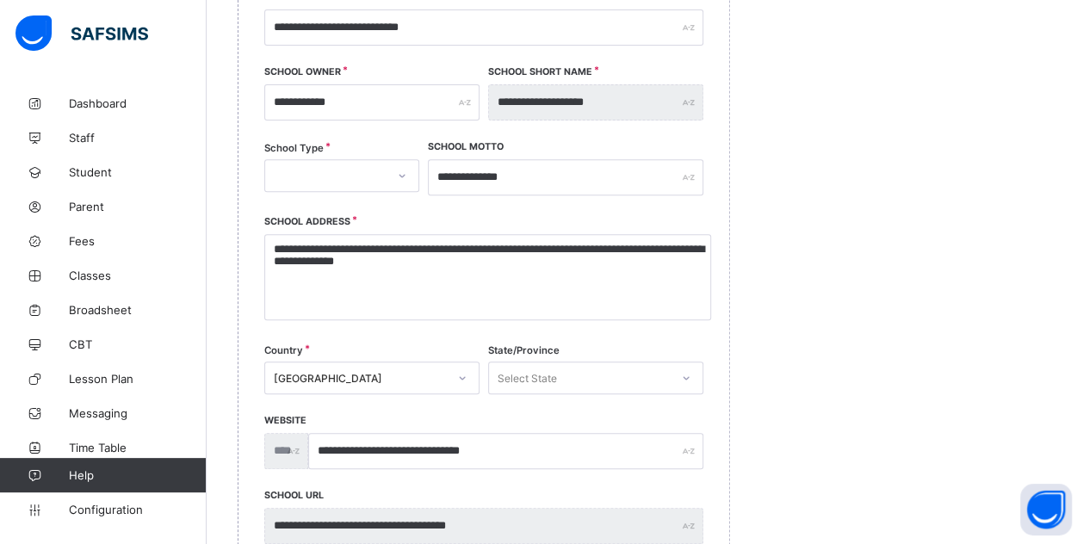
scroll to position [363, 0]
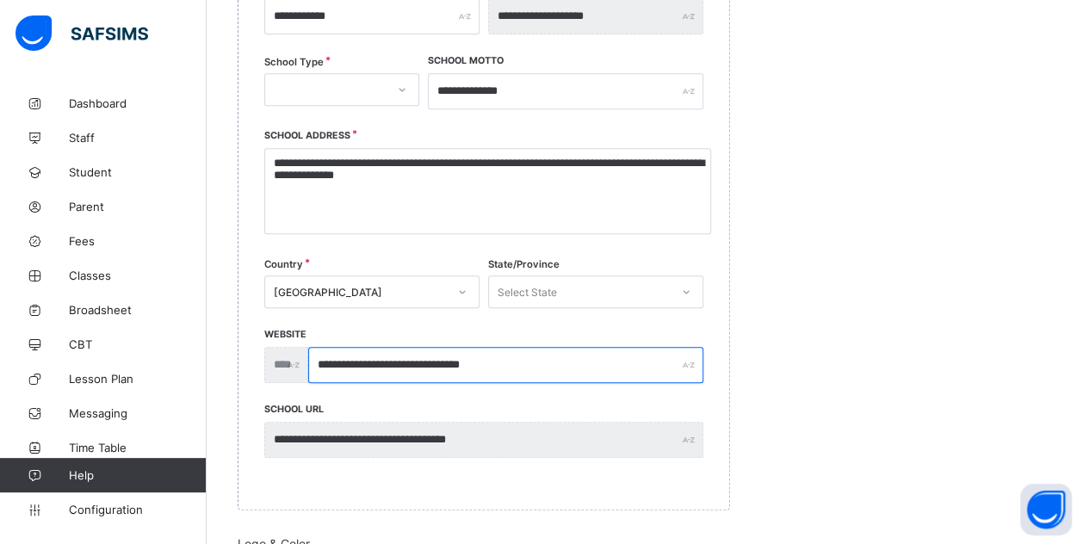
click at [295, 369] on div "**********" at bounding box center [483, 371] width 439 height 75
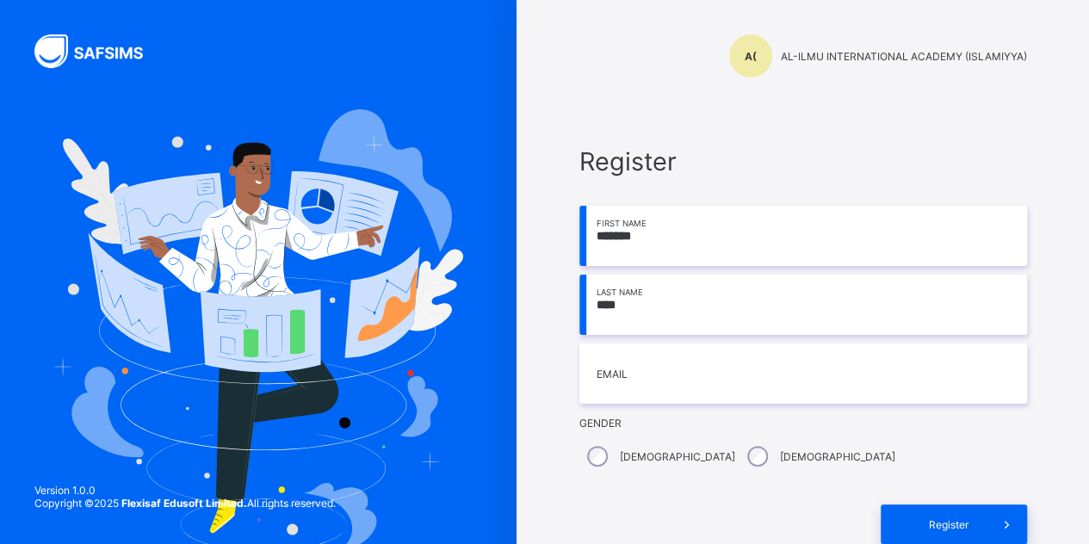
type input "****"
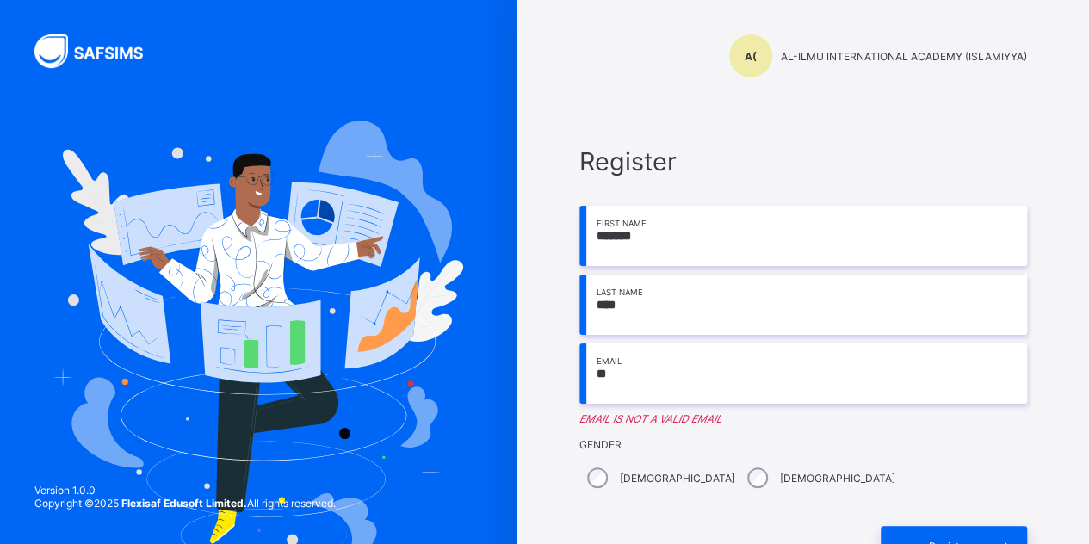
type input "**********"
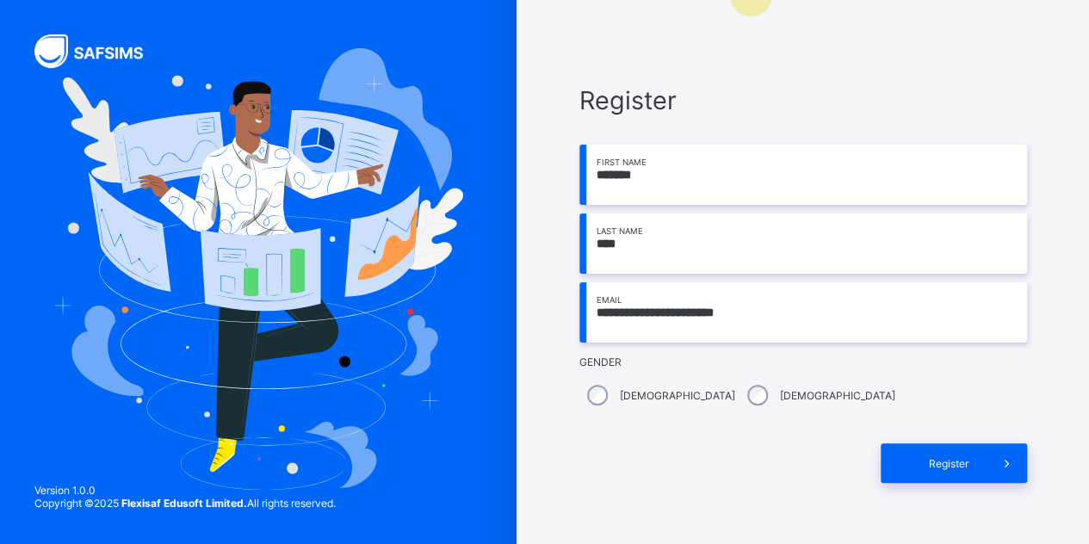
scroll to position [114, 0]
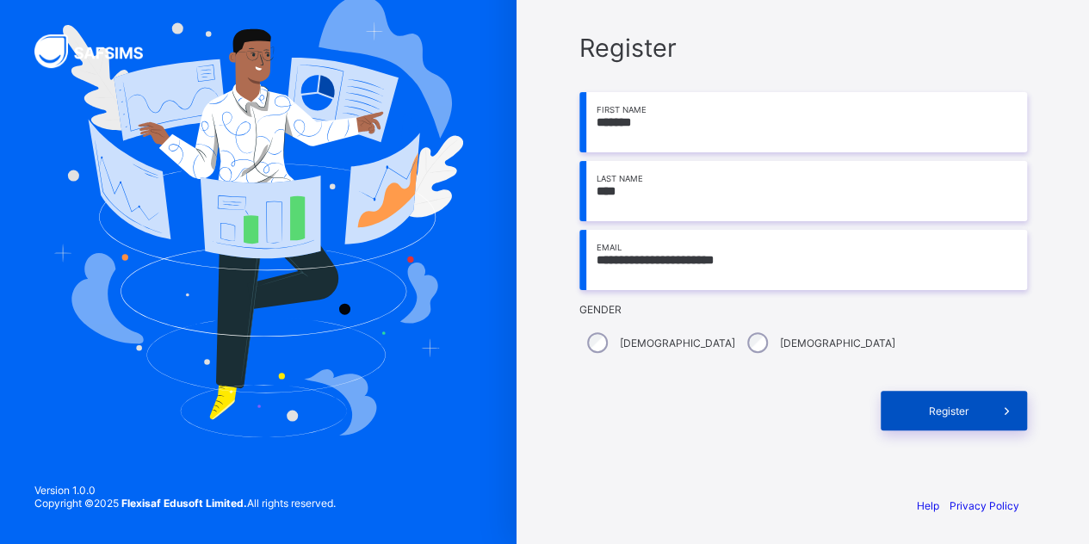
click at [928, 414] on span "Register" at bounding box center [949, 411] width 77 height 13
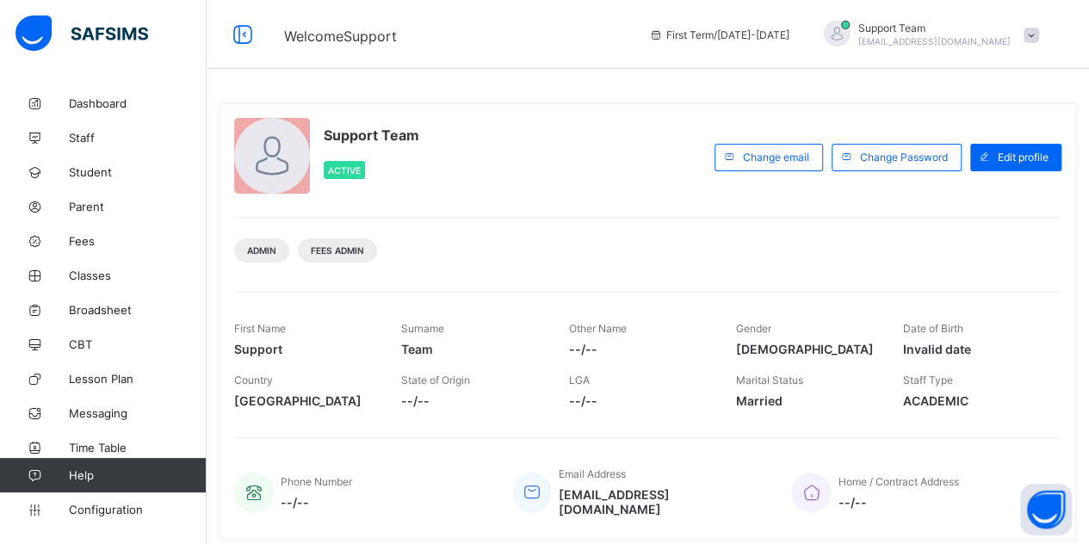
click at [987, 39] on span "oluwatooni@flexisaf.com" at bounding box center [935, 41] width 152 height 10
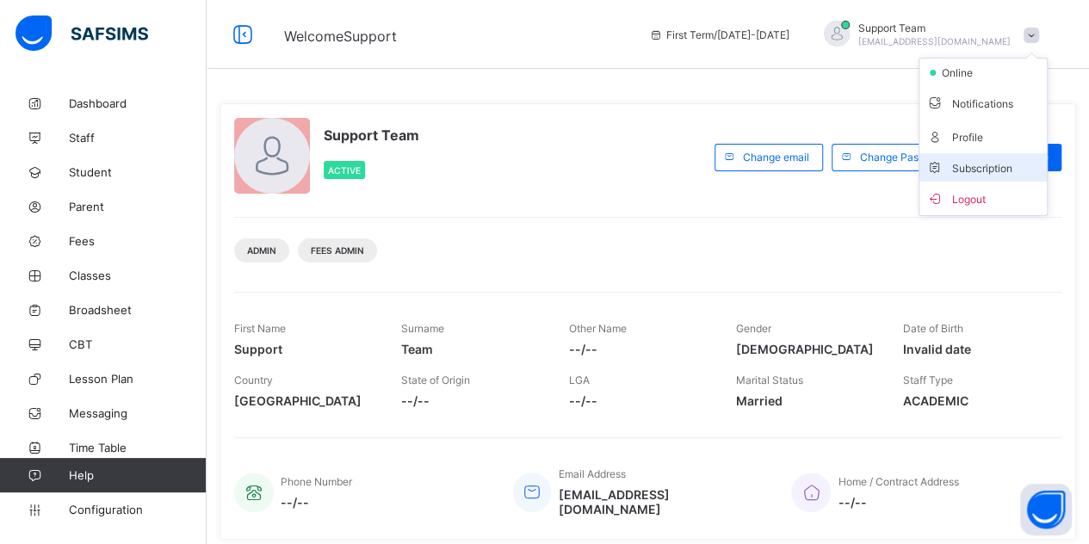
click at [990, 162] on span "Subscription" at bounding box center [970, 168] width 86 height 13
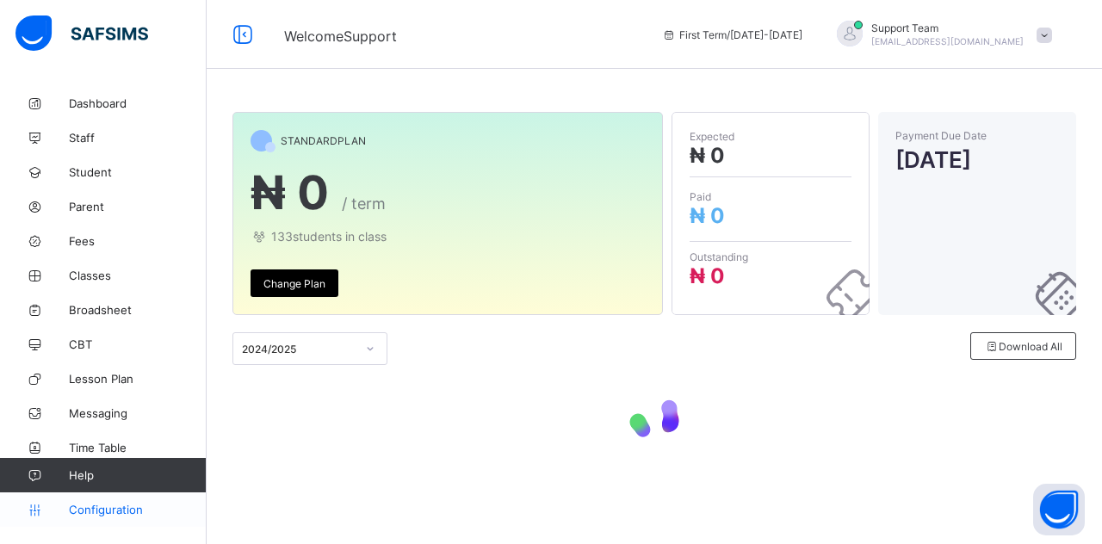
click at [135, 504] on span "Configuration" at bounding box center [137, 510] width 137 height 14
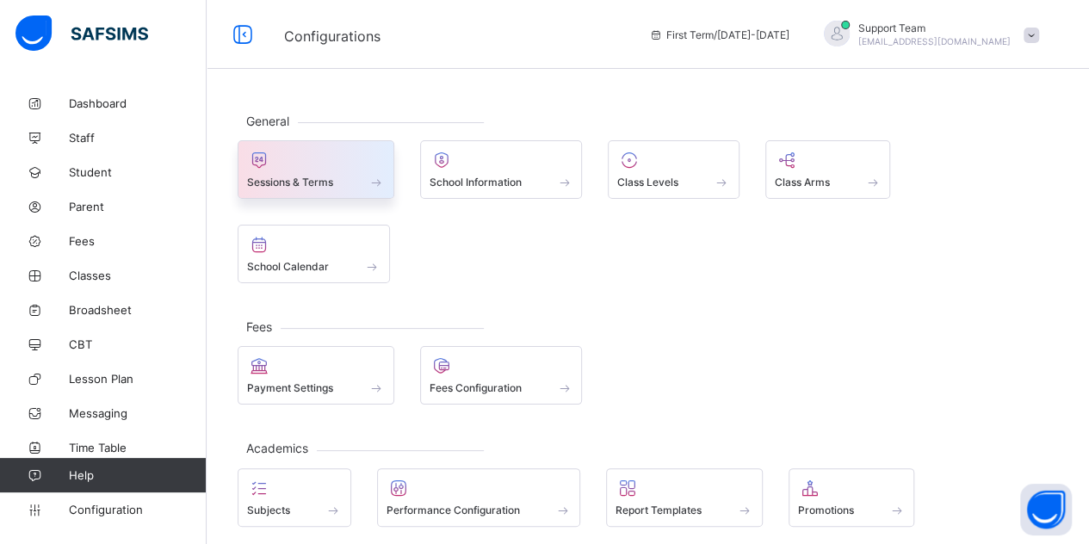
click at [303, 194] on div "Sessions & Terms" at bounding box center [316, 169] width 157 height 59
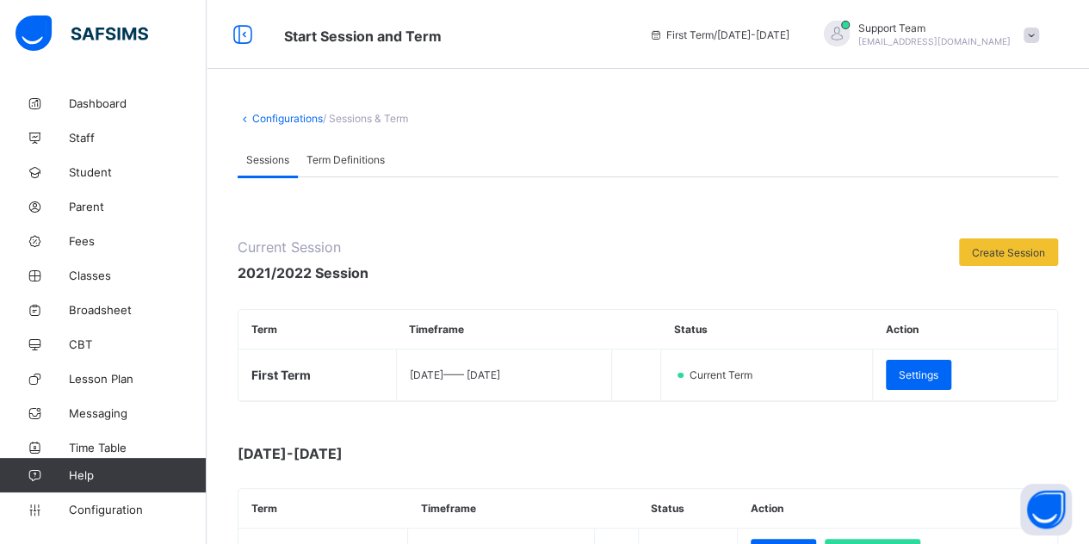
click at [499, 47] on div "Start Session and Term First Term / 2021-2022 Support Team oluwatooni@flexisaf.…" at bounding box center [544, 34] width 1089 height 69
click at [62, 506] on icon at bounding box center [34, 510] width 69 height 13
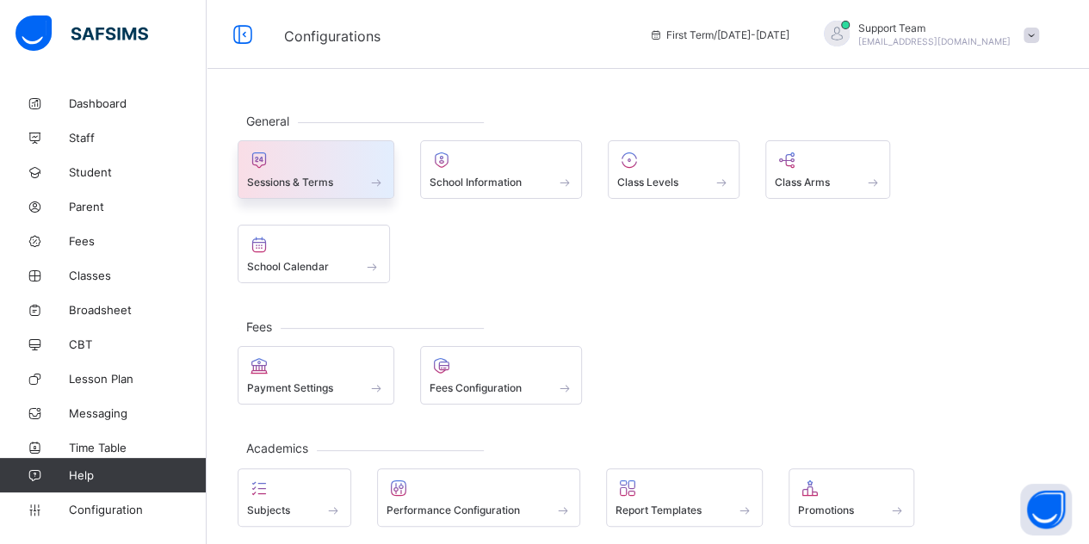
click at [315, 185] on span "Sessions & Terms" at bounding box center [290, 182] width 86 height 13
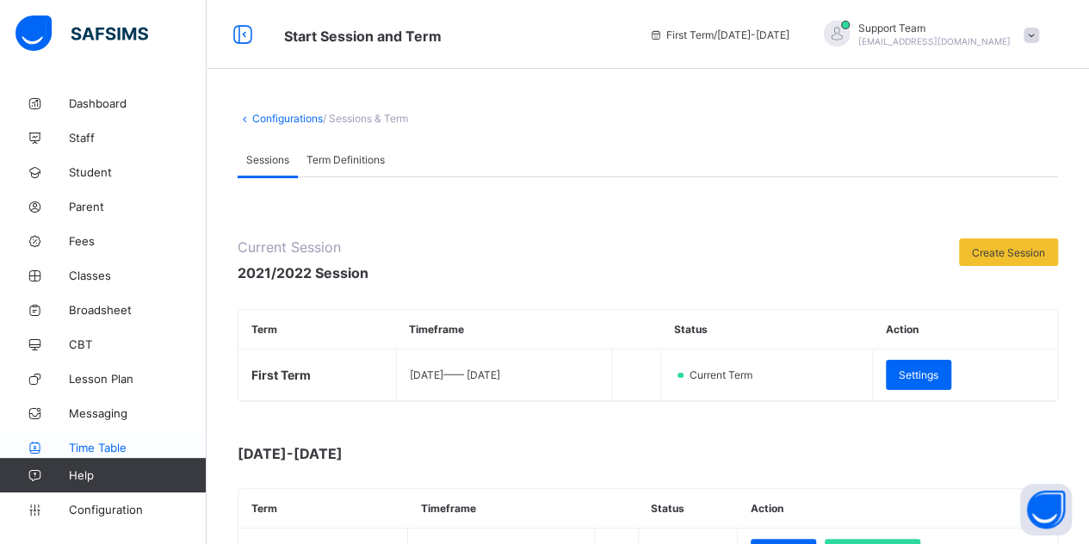
drag, startPoint x: 114, startPoint y: 505, endPoint x: 155, endPoint y: 451, distance: 67.5
click at [114, 506] on span "Configuration" at bounding box center [137, 510] width 137 height 14
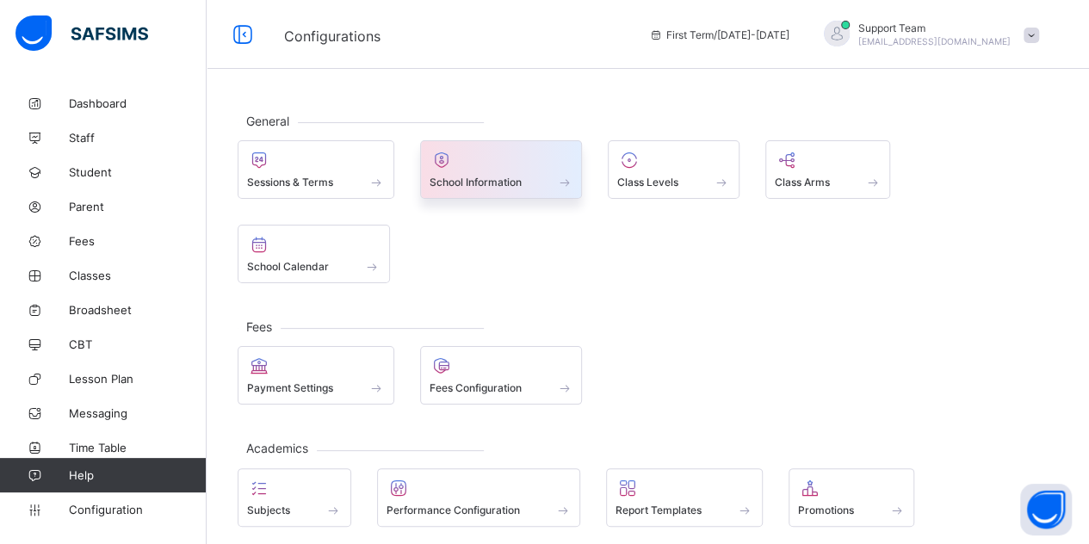
click at [465, 167] on div at bounding box center [502, 160] width 144 height 21
select select "**"
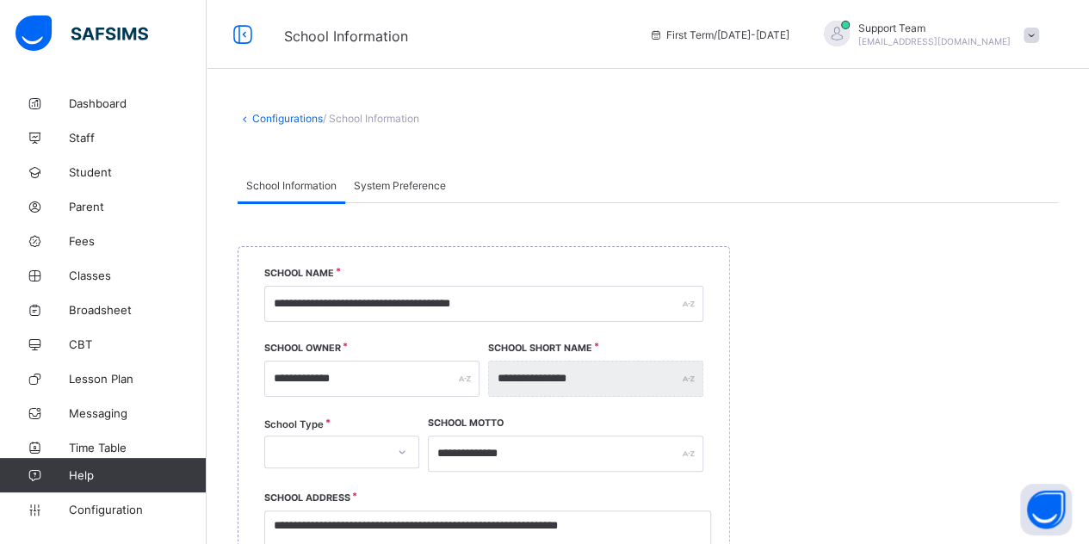
click at [999, 51] on div "First Term / 2021-2022 Support Team oluwatooni@flexisaf.com" at bounding box center [865, 34] width 449 height 69
click at [992, 41] on span "oluwatooni@flexisaf.com" at bounding box center [935, 41] width 152 height 10
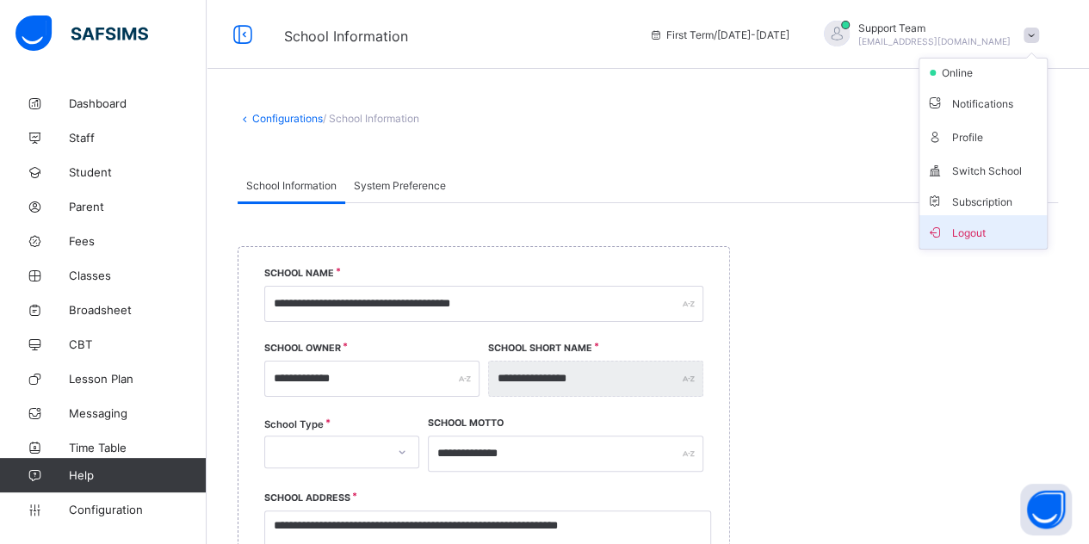
click at [985, 235] on span "Logout" at bounding box center [984, 232] width 114 height 20
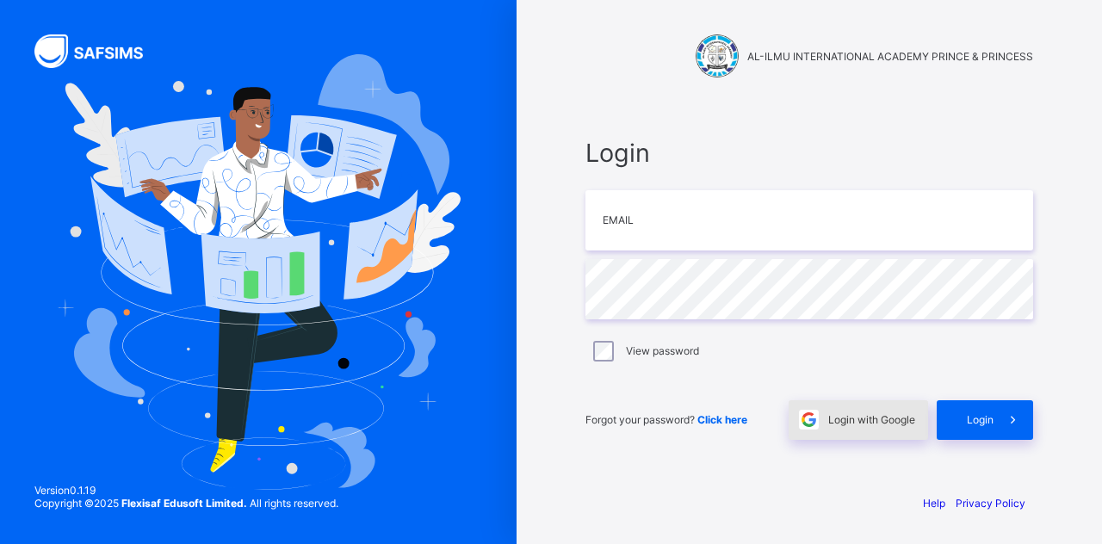
click at [842, 429] on div "Login with Google" at bounding box center [859, 420] width 140 height 40
click at [913, 418] on span "Login with Google" at bounding box center [871, 419] width 87 height 13
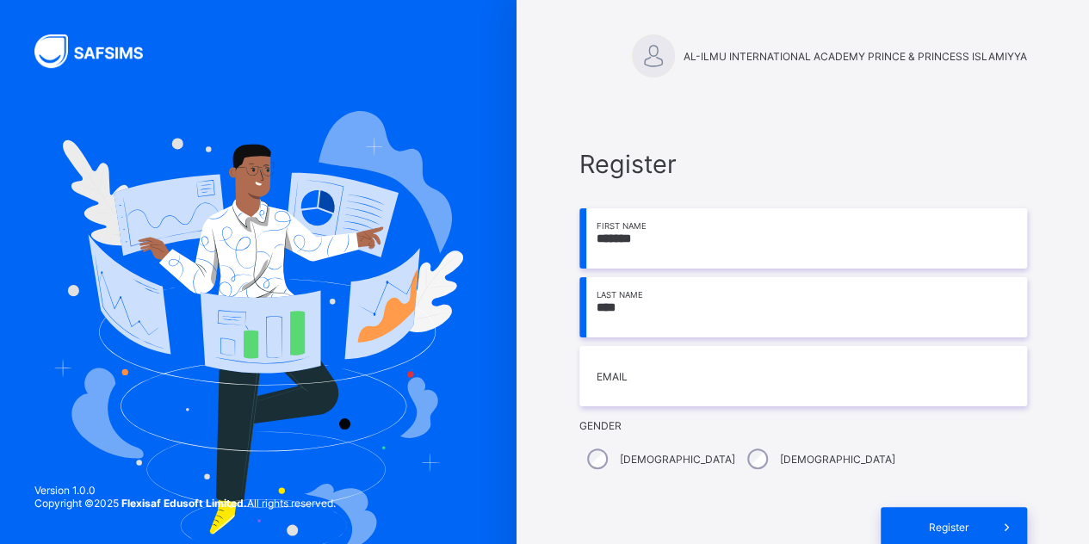
click at [701, 324] on input "****" at bounding box center [804, 307] width 448 height 60
type input "****"
click at [670, 374] on input "email" at bounding box center [804, 376] width 448 height 60
type input "**********"
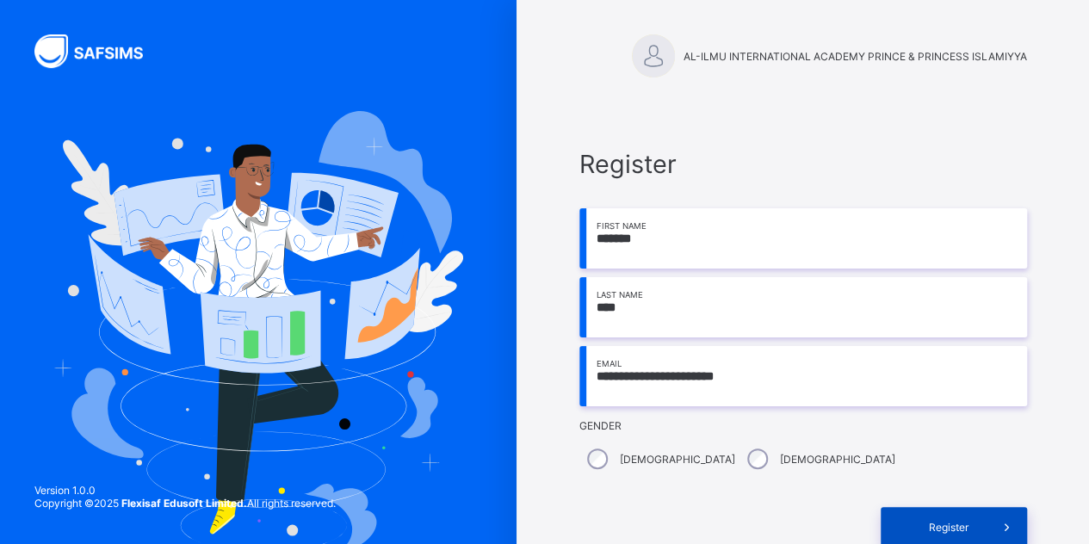
click at [940, 521] on span "Register" at bounding box center [949, 527] width 77 height 13
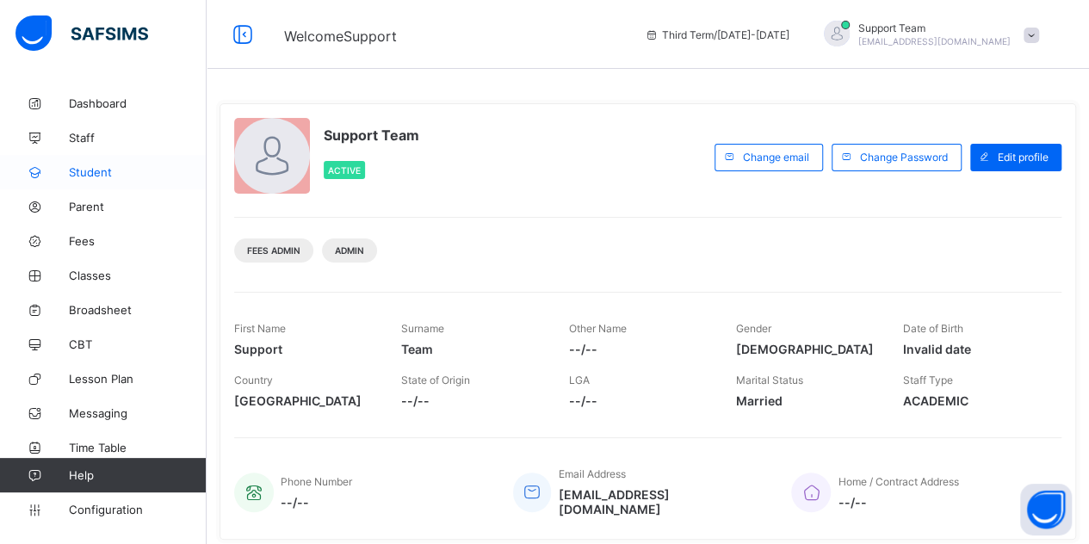
click at [96, 177] on span "Student" at bounding box center [138, 172] width 138 height 14
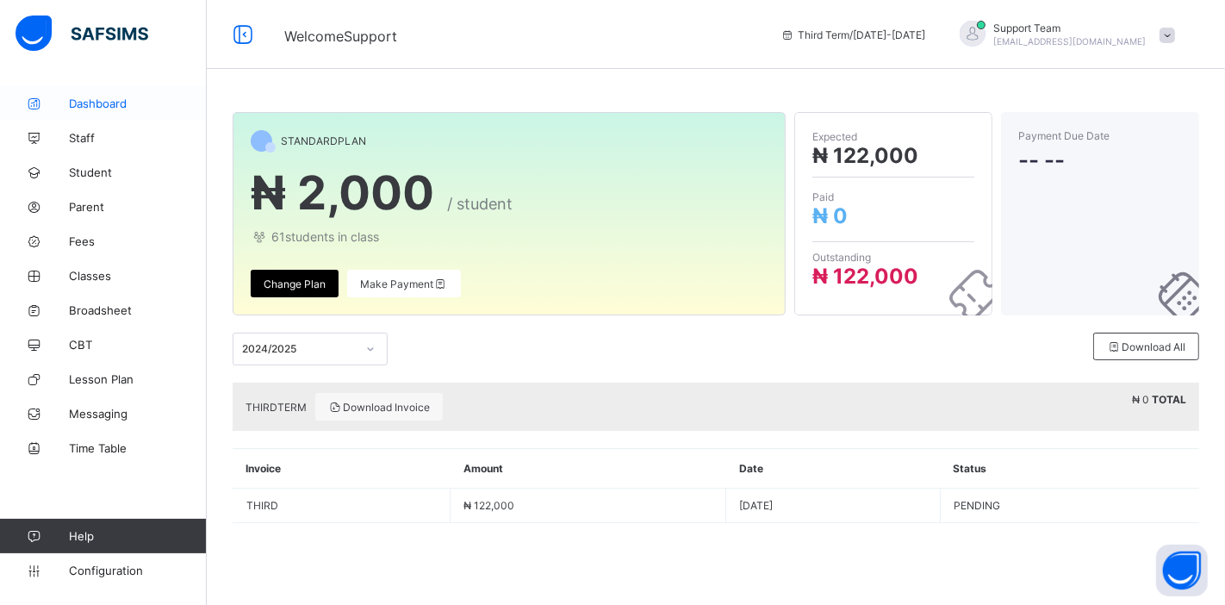
click at [114, 112] on link "Dashboard" at bounding box center [103, 103] width 207 height 34
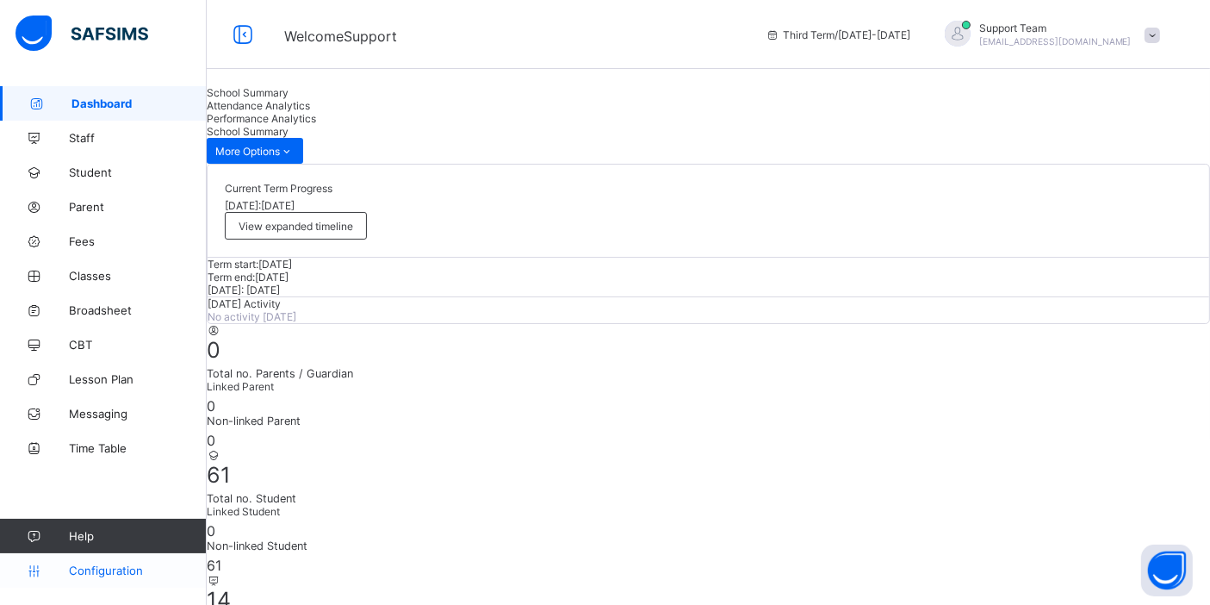
click at [113, 565] on span "Configuration" at bounding box center [137, 570] width 137 height 14
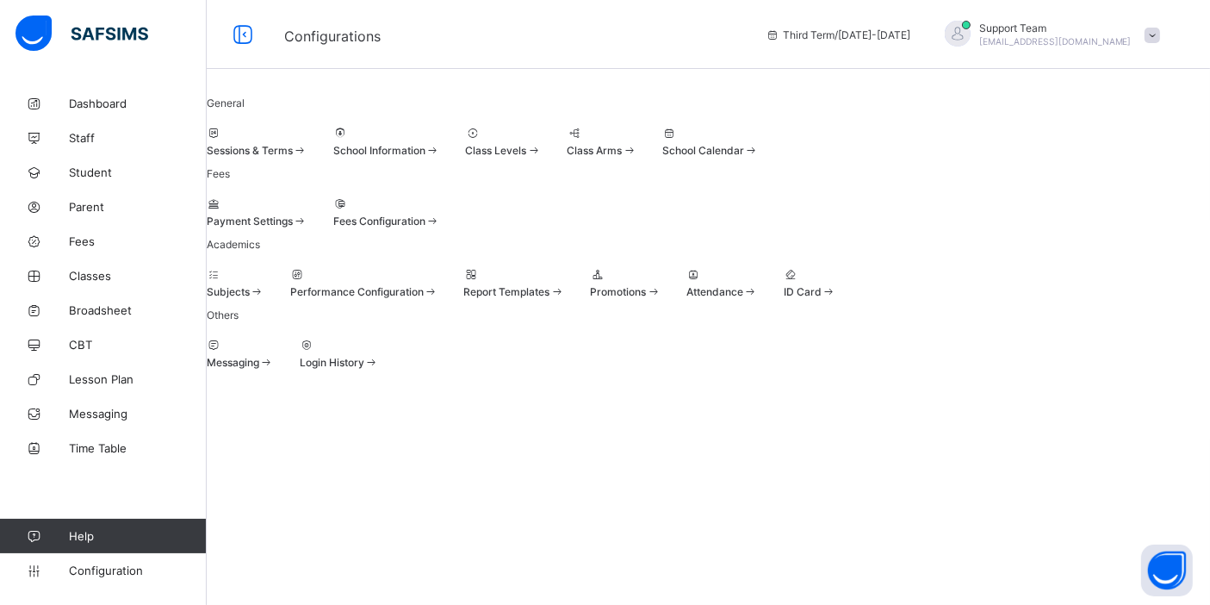
click at [307, 157] on div "Sessions & Terms" at bounding box center [257, 142] width 101 height 30
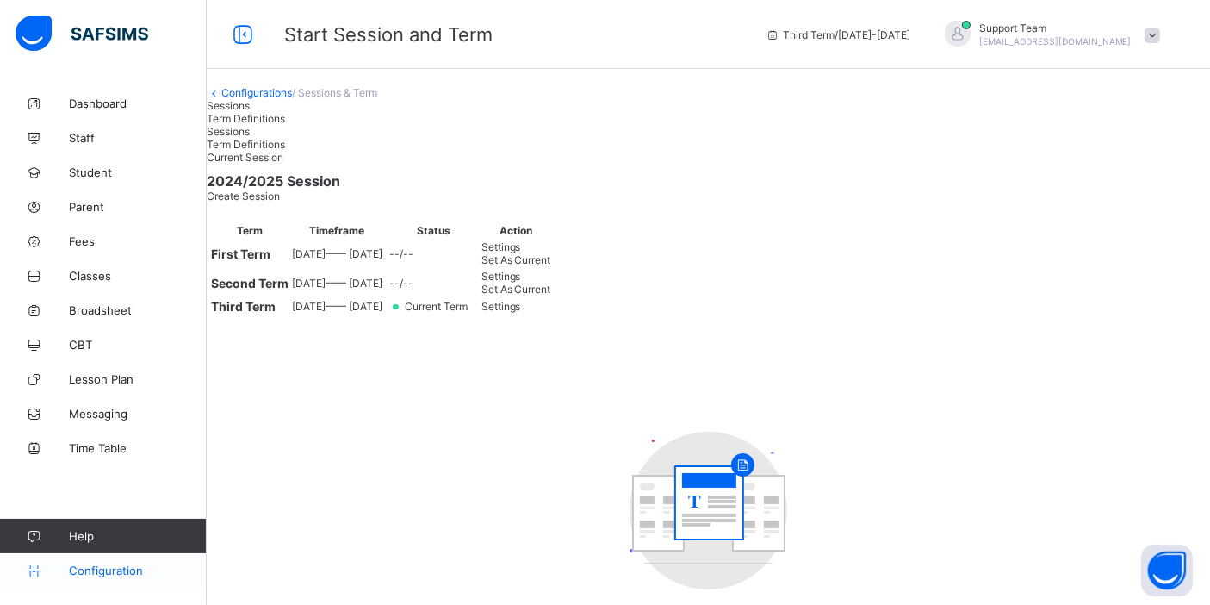
click at [111, 569] on span "Configuration" at bounding box center [137, 570] width 137 height 14
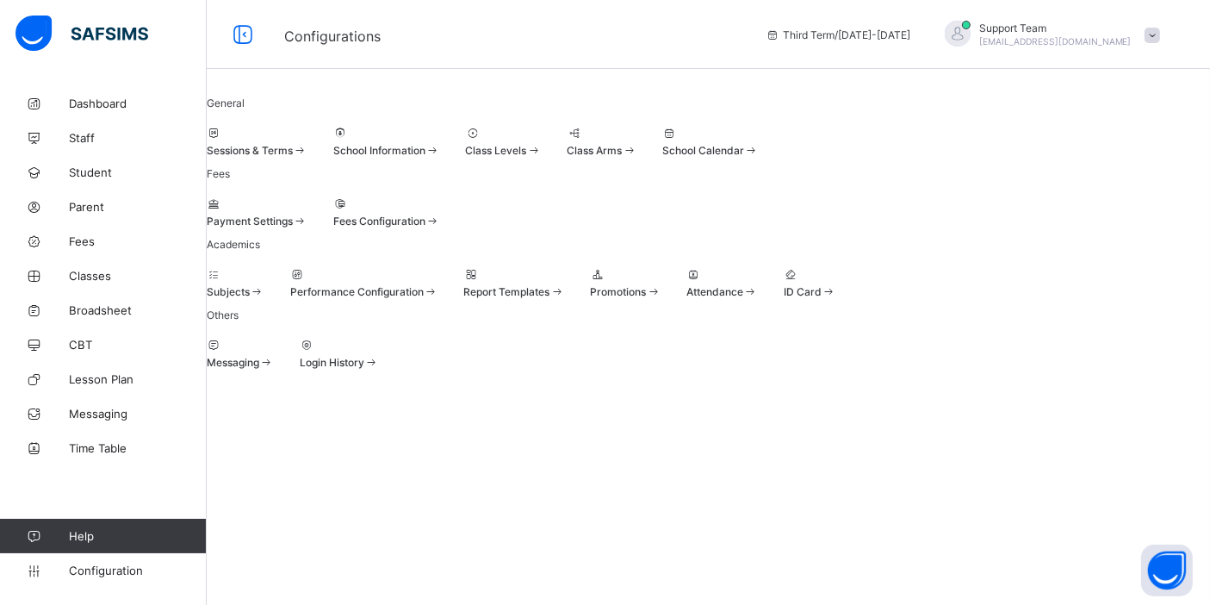
click at [440, 140] on div at bounding box center [386, 133] width 107 height 13
select select "**"
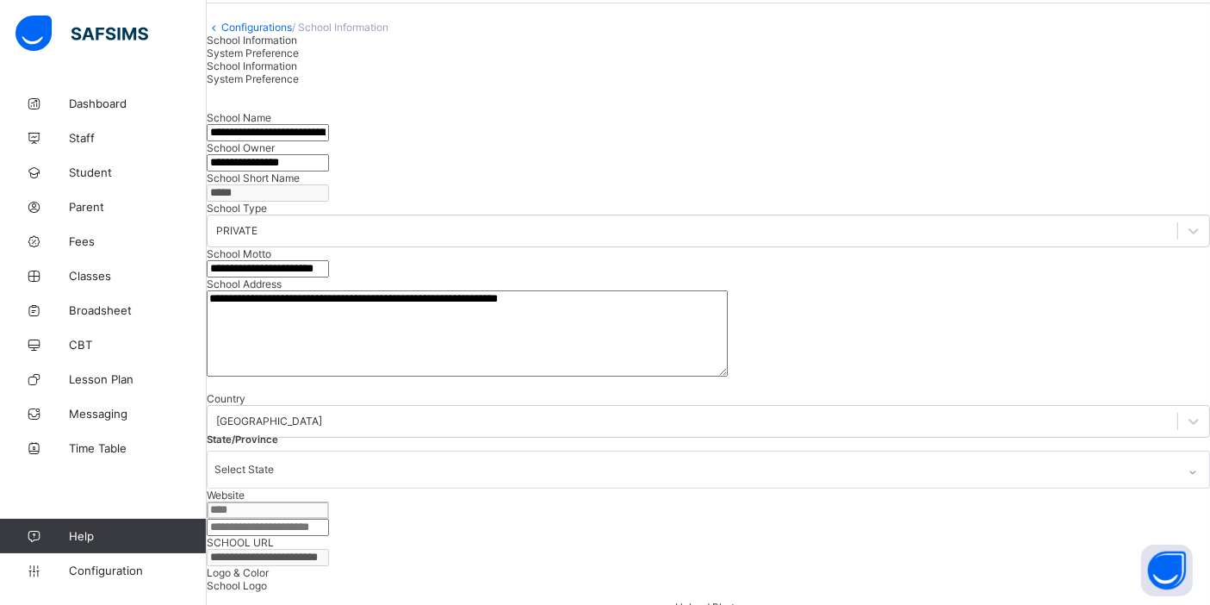
scroll to position [96, 0]
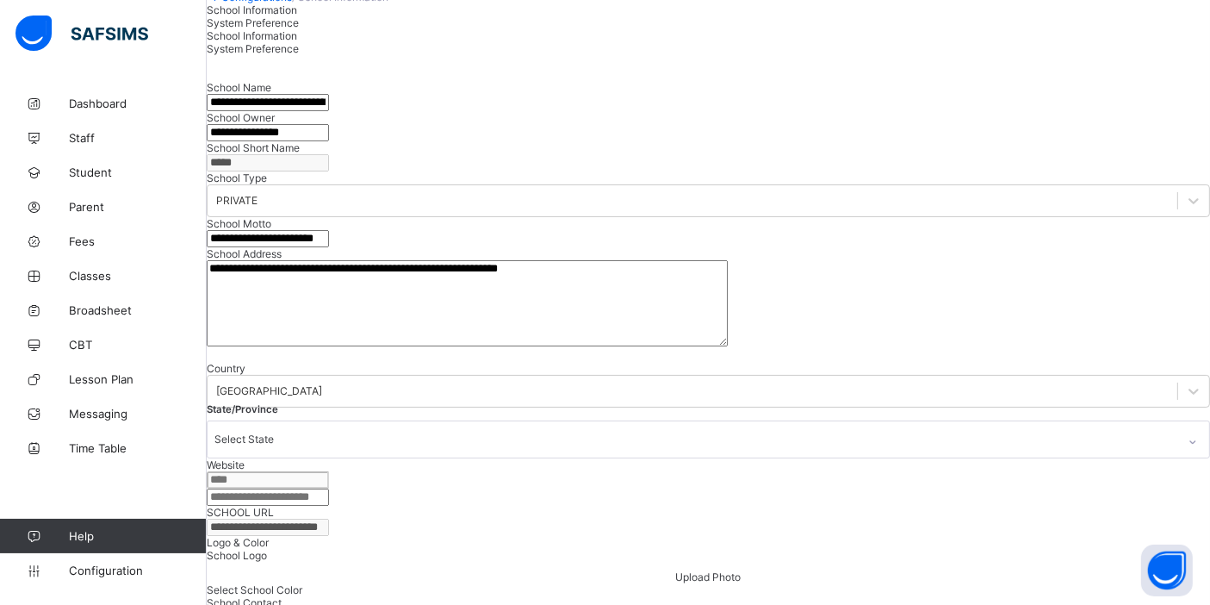
drag, startPoint x: 106, startPoint y: 566, endPoint x: 206, endPoint y: 526, distance: 107.5
click at [106, 567] on span "Configuration" at bounding box center [137, 570] width 137 height 14
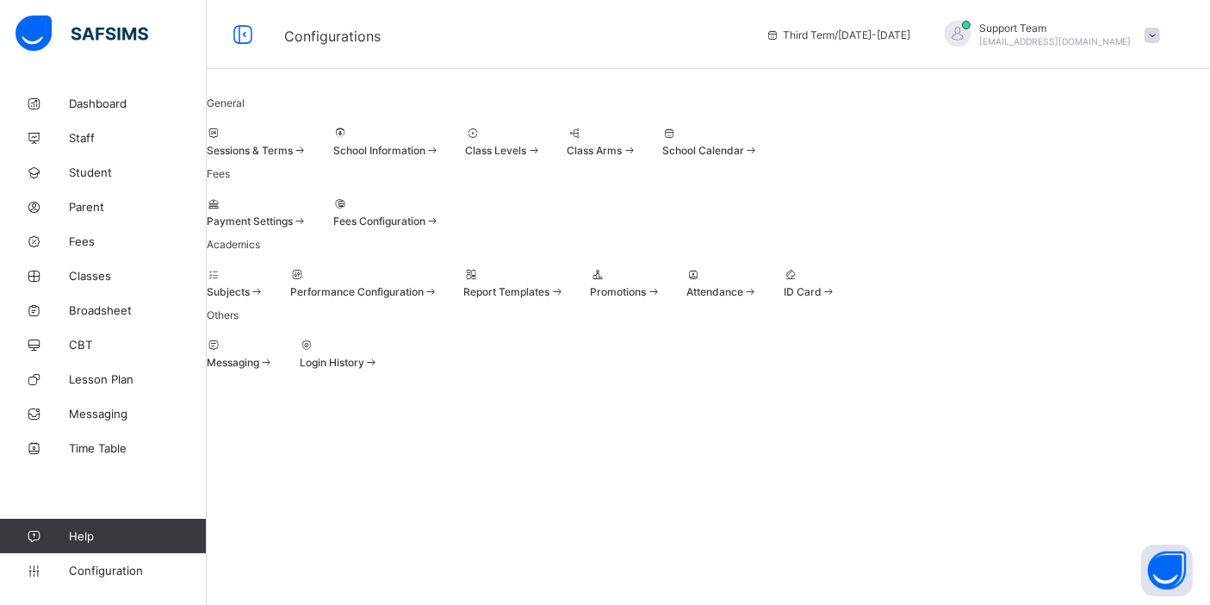
click at [1057, 35] on div "Support Team oluwatooni@flexisaf.com" at bounding box center [1055, 35] width 152 height 26
click at [1094, 200] on span "Subscription" at bounding box center [1090, 201] width 86 height 13
